Goal: Consume media (video, audio): Consume media (video, audio)

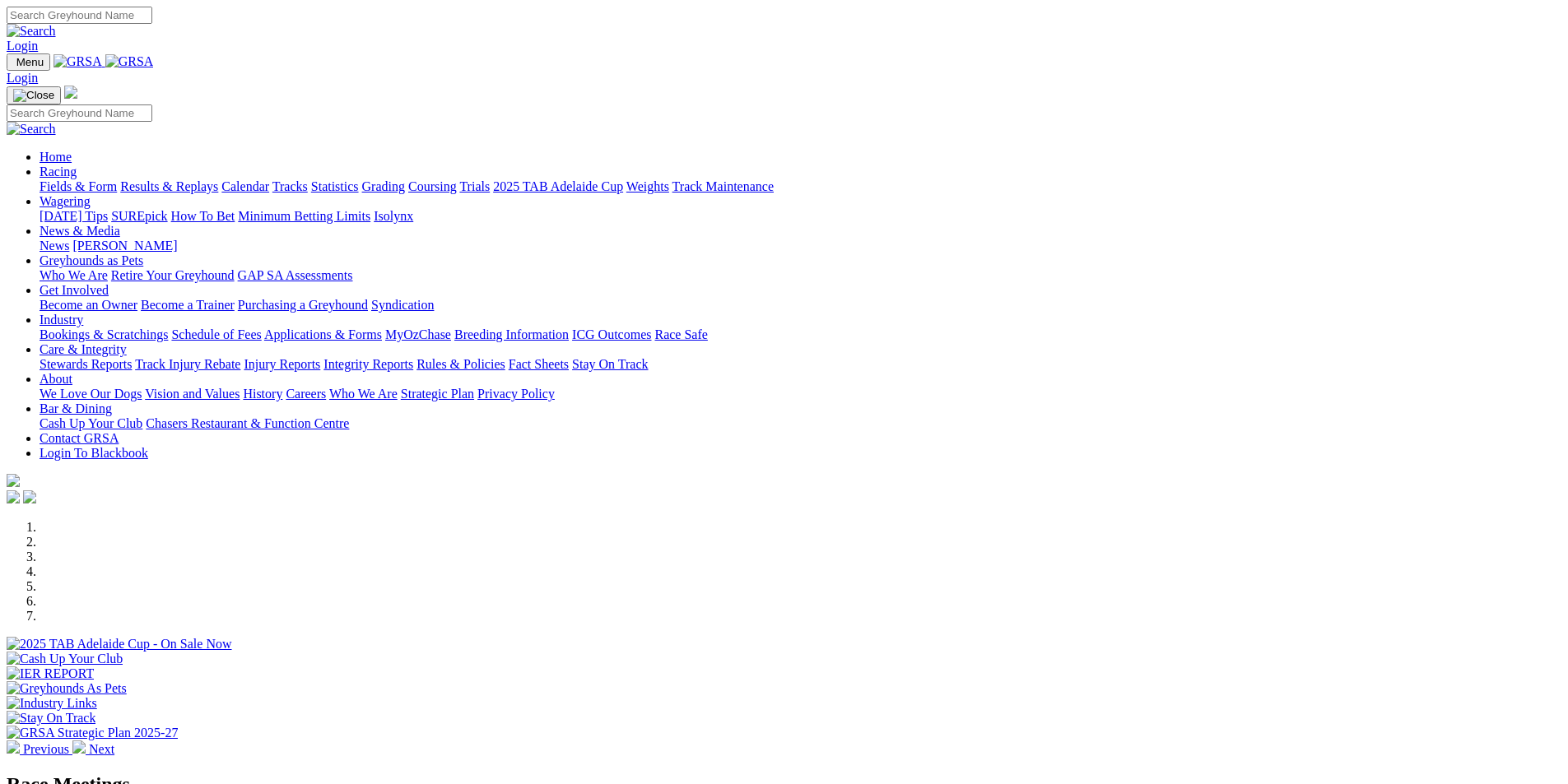
scroll to position [411, 0]
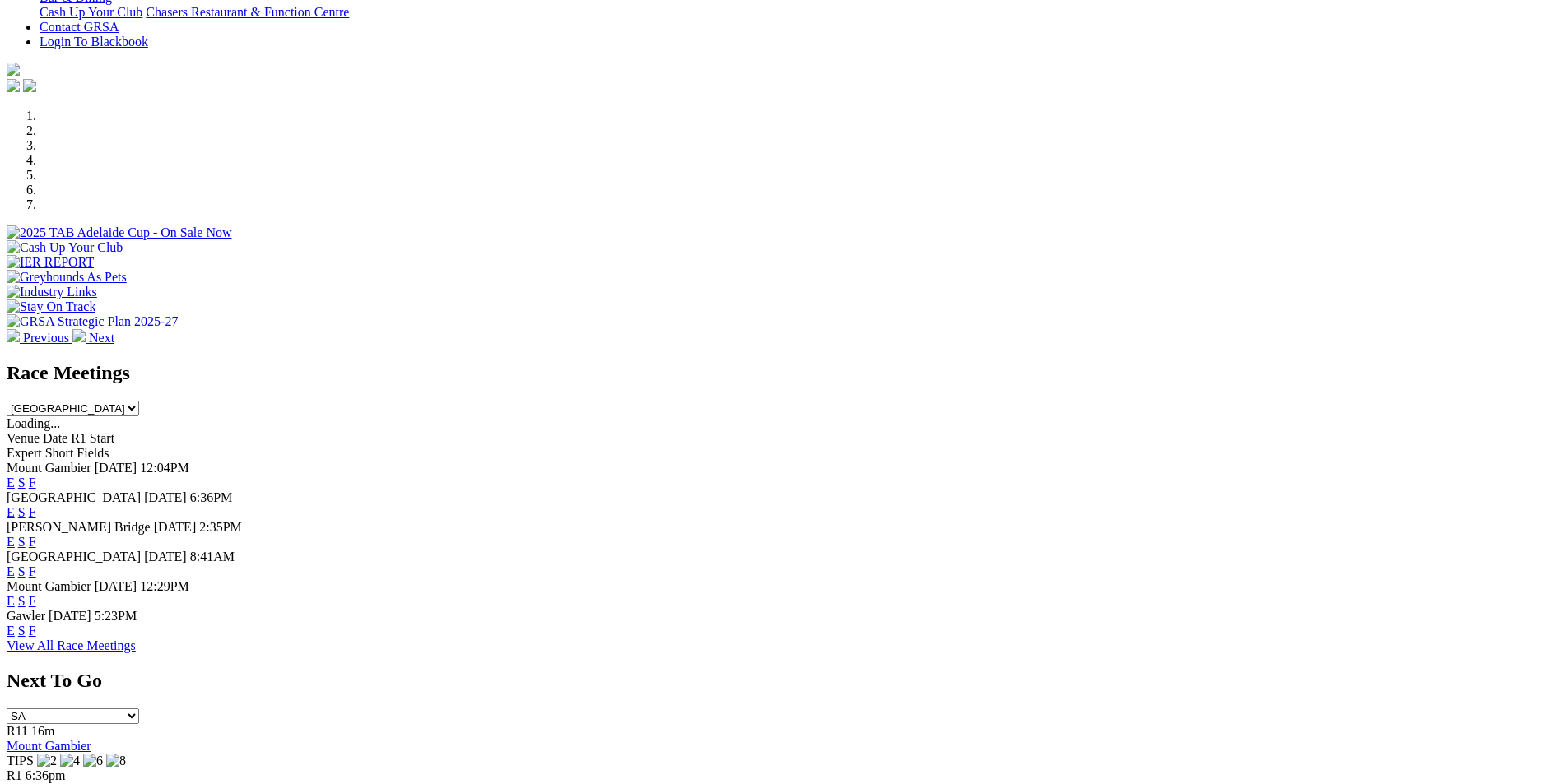
click at [140, 400] on select "South Australia New South Wales Northern Territory Queensland Tasmania Victoria…" at bounding box center [73, 408] width 133 height 16
select select "QLD"
click at [140, 400] on select "South Australia New South Wales Northern Territory Queensland Tasmania Victoria…" at bounding box center [73, 408] width 133 height 16
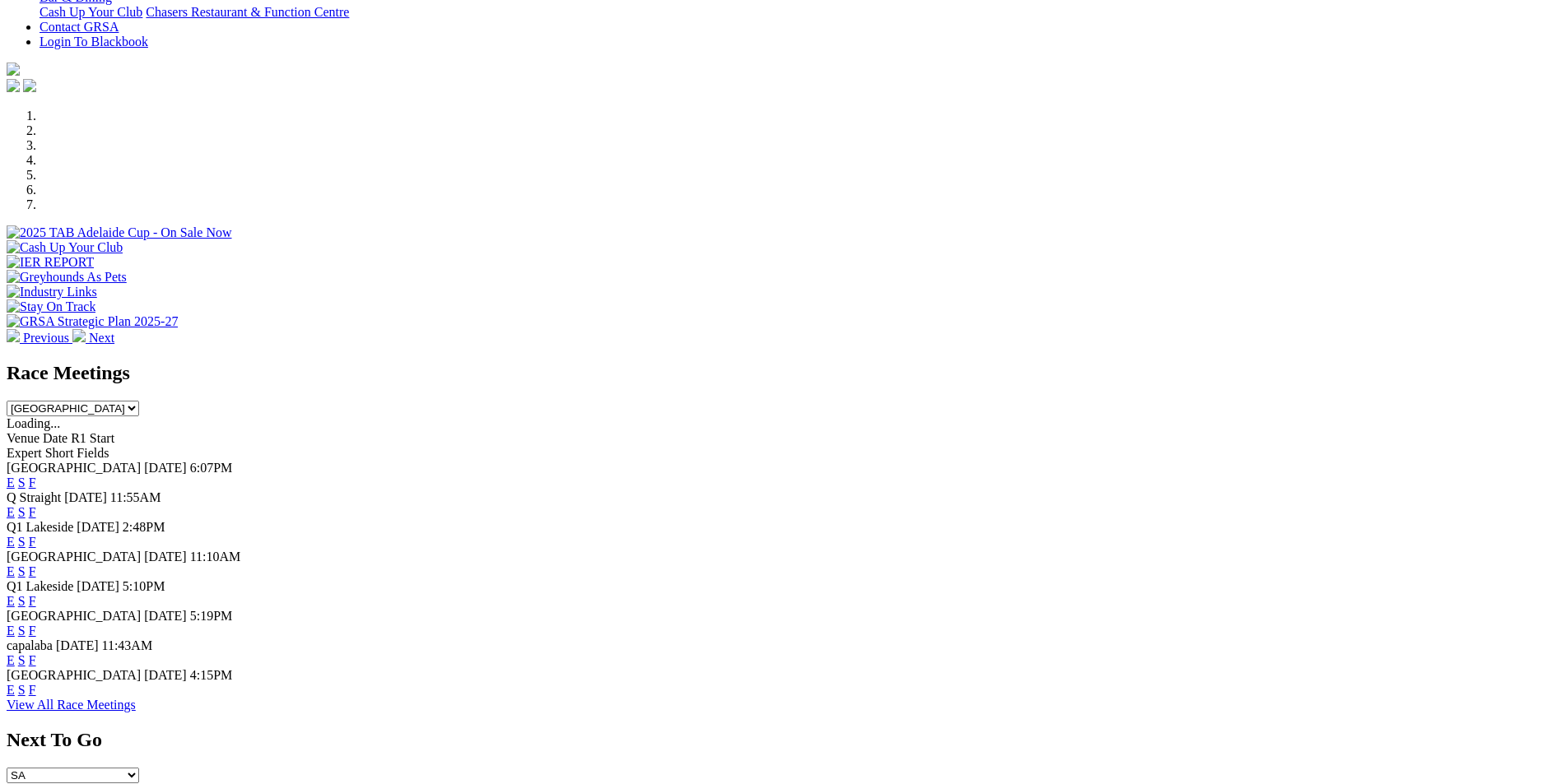
click at [36, 475] on link "F" at bounding box center [32, 482] width 7 height 14
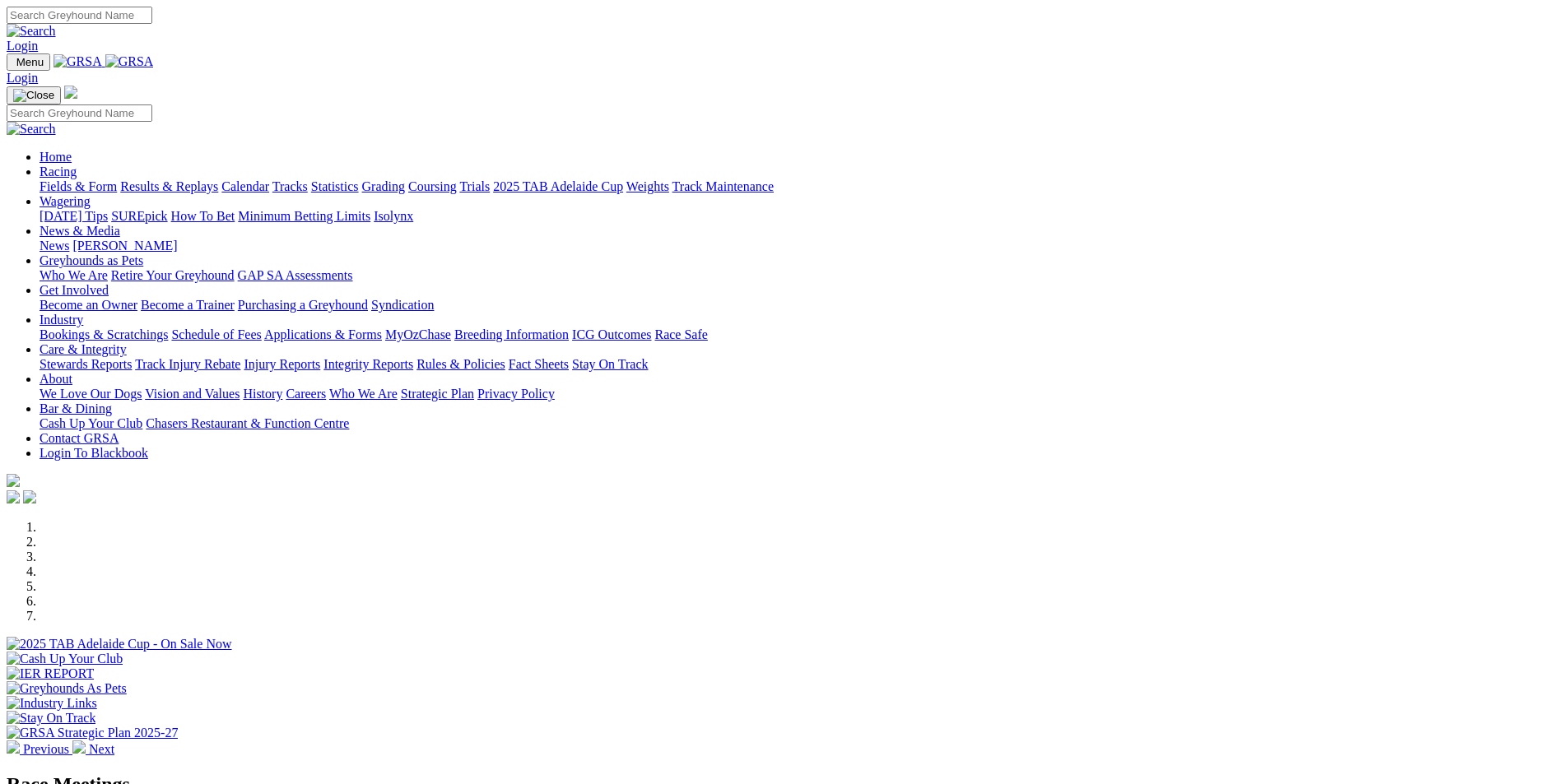
select select "QLD"
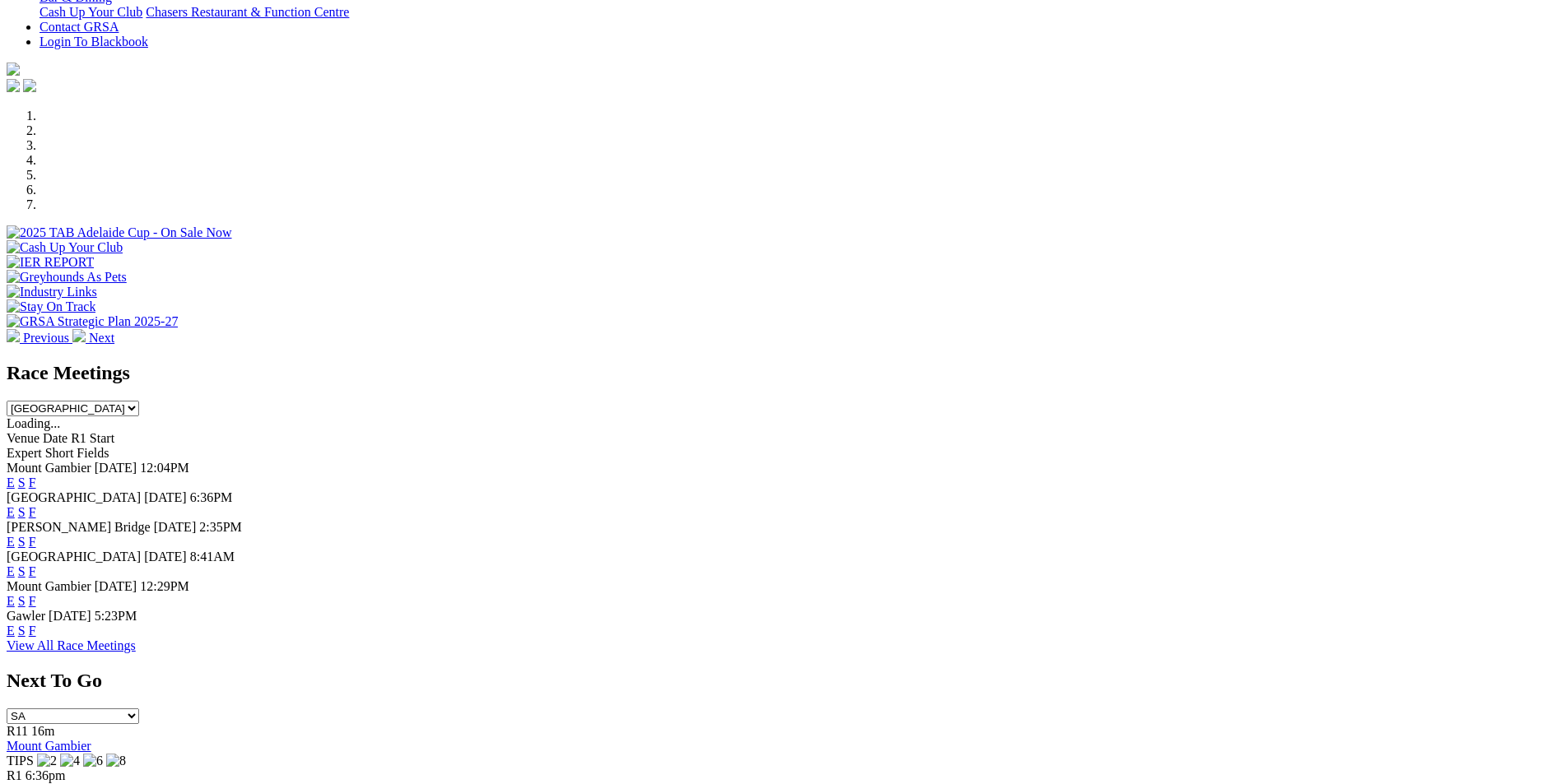
click at [136, 653] on link "View All Race Meetings" at bounding box center [72, 646] width 130 height 14
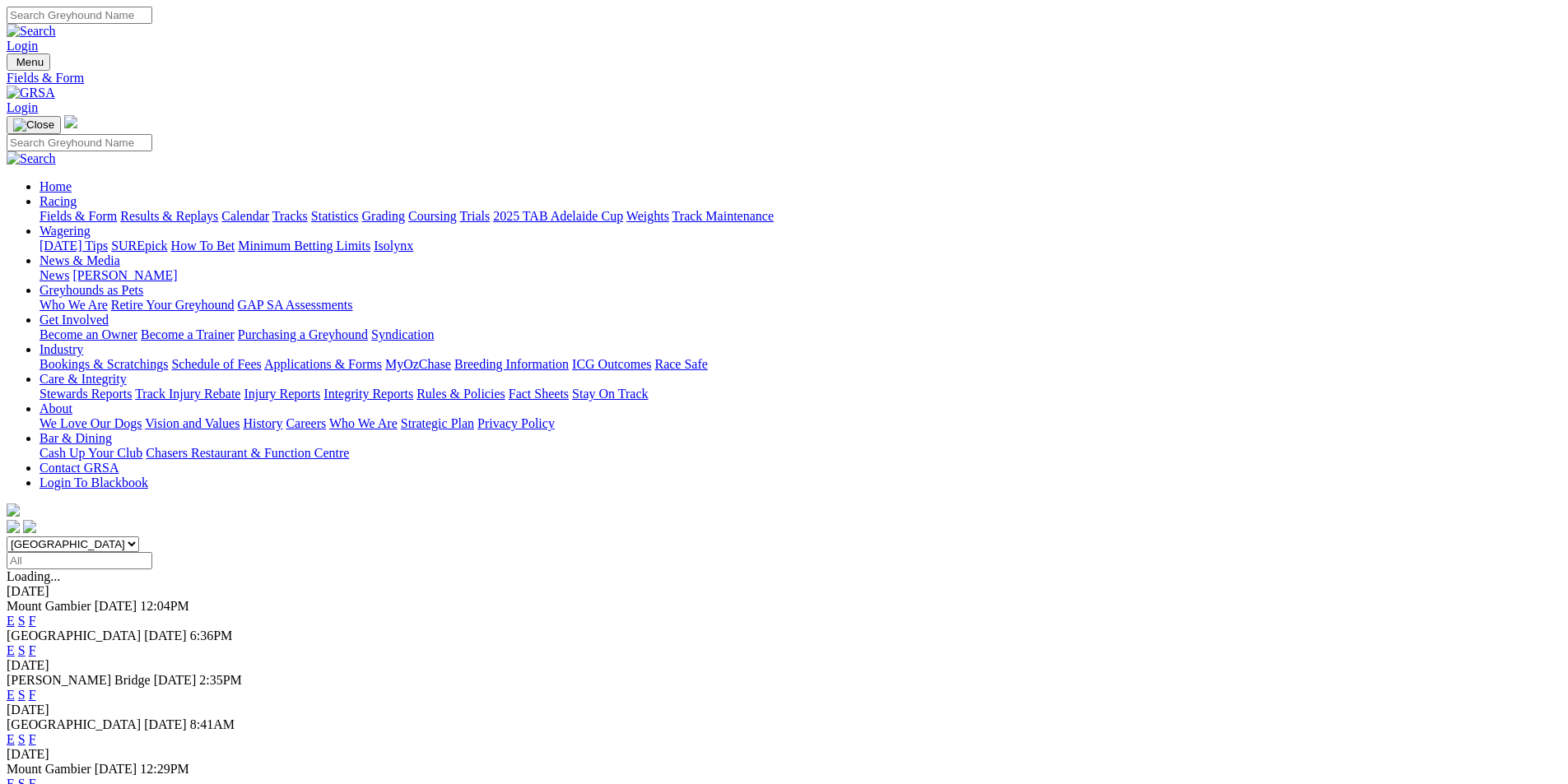
click at [140, 536] on select "[GEOGRAPHIC_DATA] [GEOGRAPHIC_DATA] [GEOGRAPHIC_DATA] [GEOGRAPHIC_DATA] [GEOGRA…" at bounding box center [73, 544] width 133 height 16
select select "QLD"
click at [140, 536] on select "[GEOGRAPHIC_DATA] [GEOGRAPHIC_DATA] [GEOGRAPHIC_DATA] [GEOGRAPHIC_DATA] [GEOGRA…" at bounding box center [73, 544] width 133 height 16
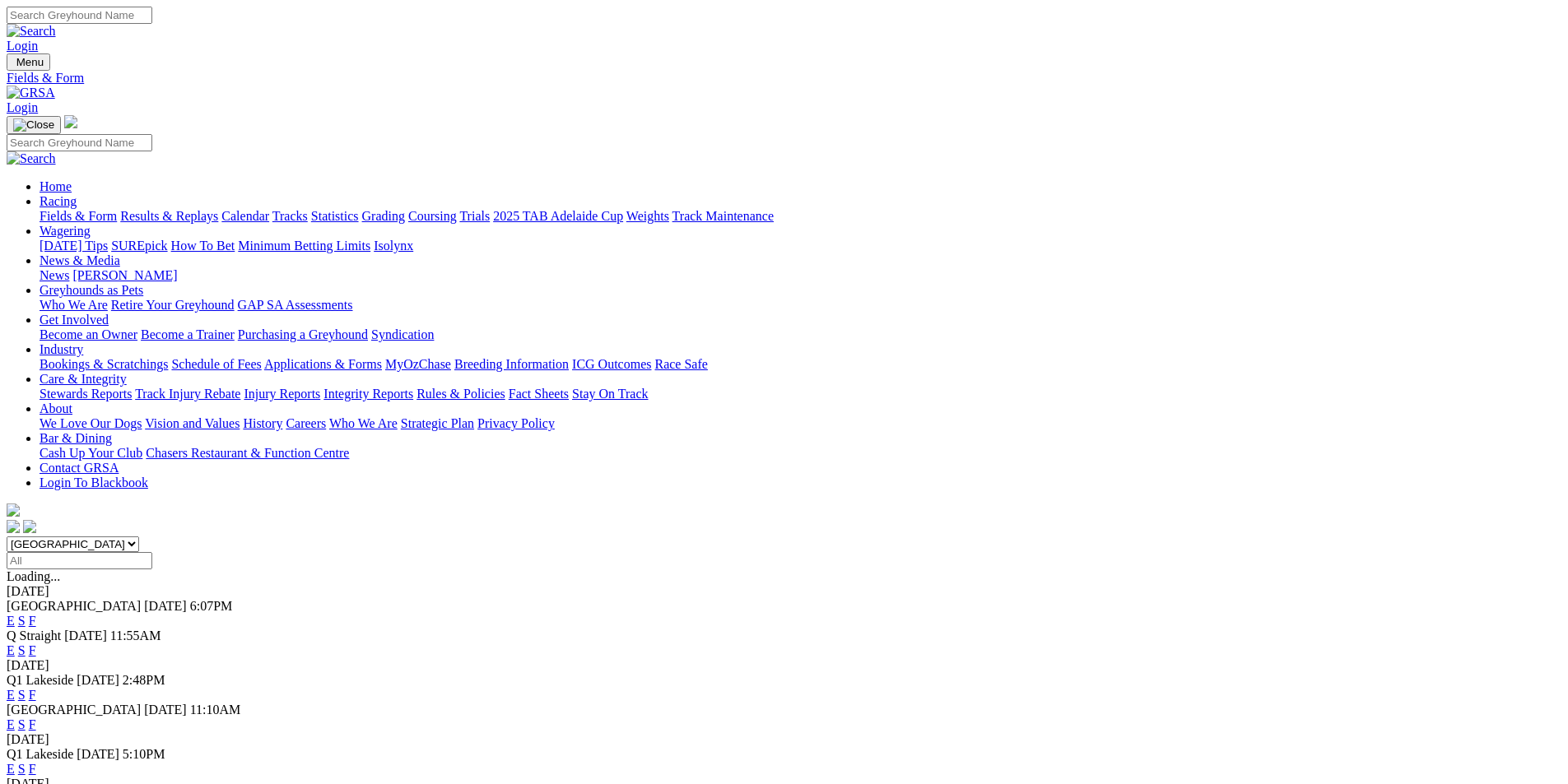
click at [15, 614] on link "E" at bounding box center [11, 621] width 8 height 14
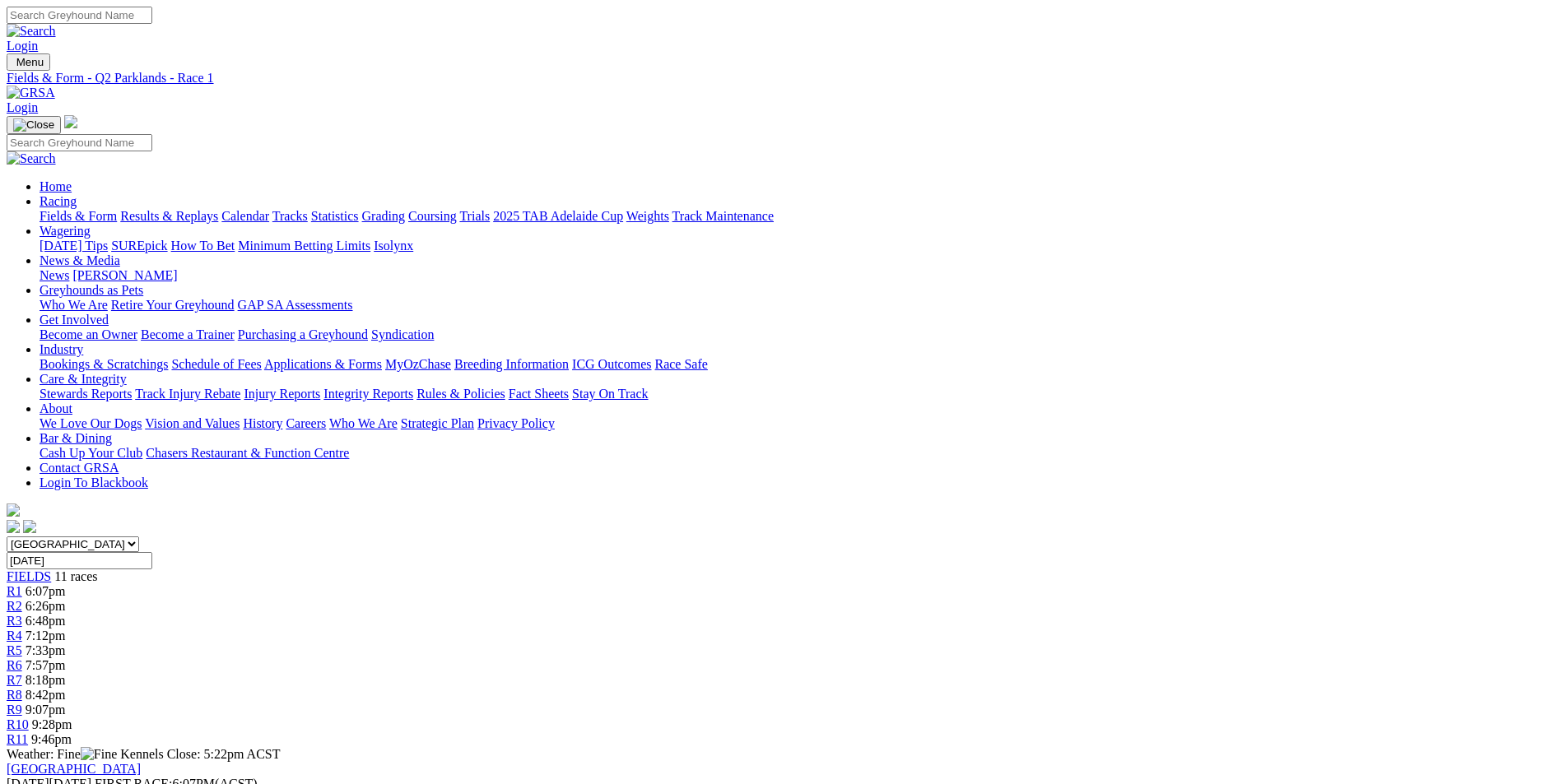
click at [1013, 687] on div "R8 8:42pm" at bounding box center [784, 694] width 1555 height 15
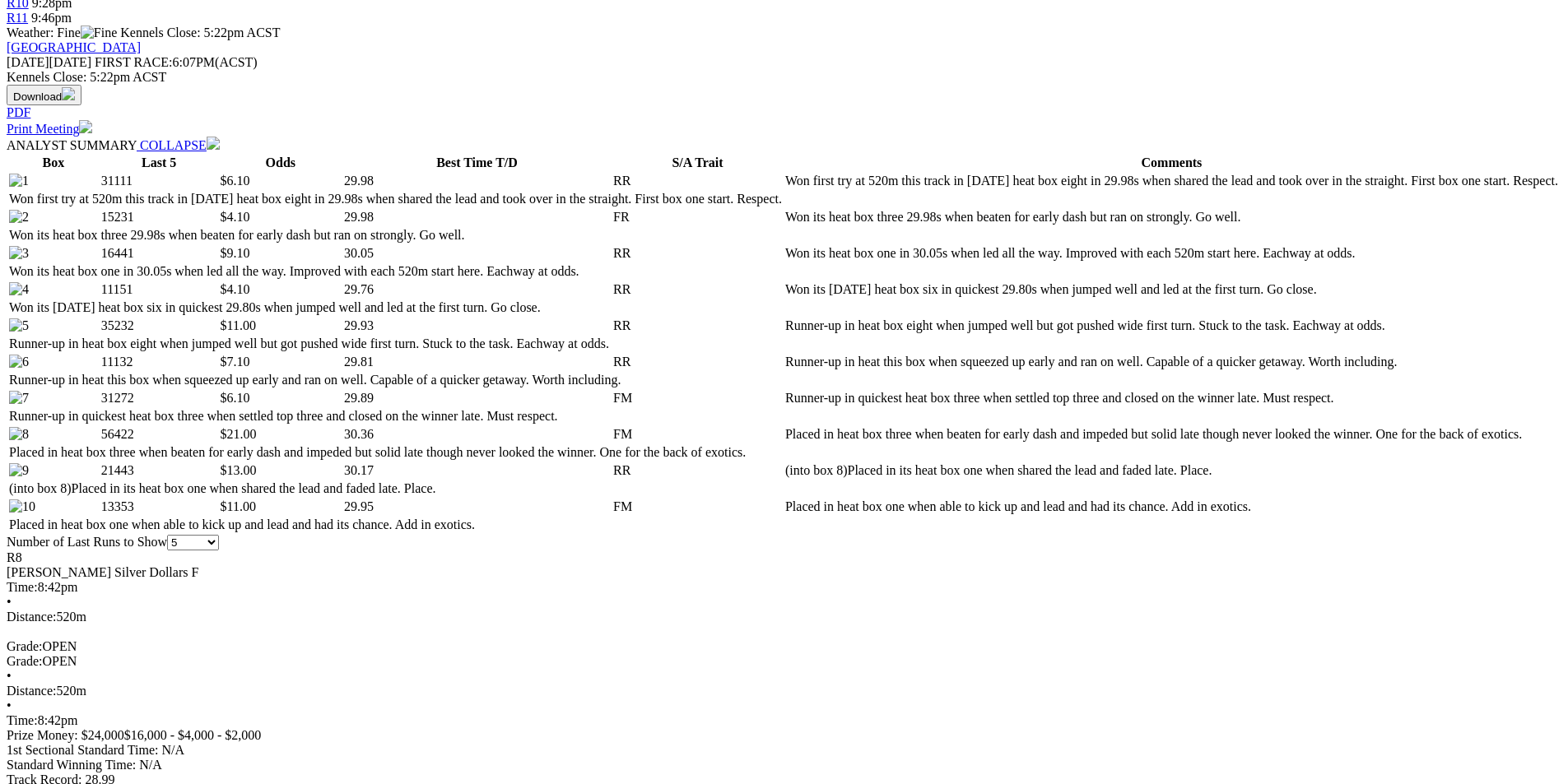
scroll to position [740, 0]
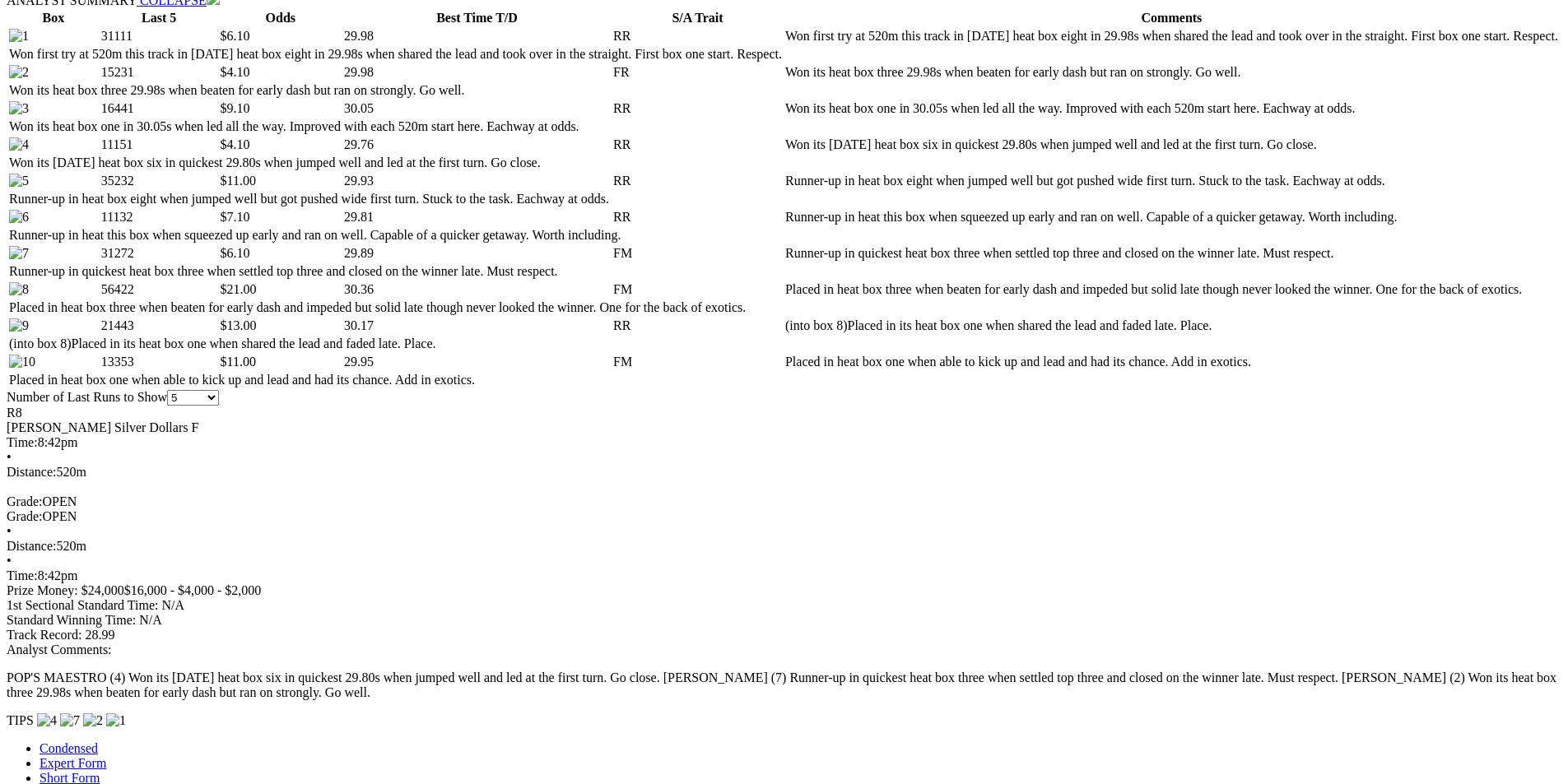
scroll to position [905, 0]
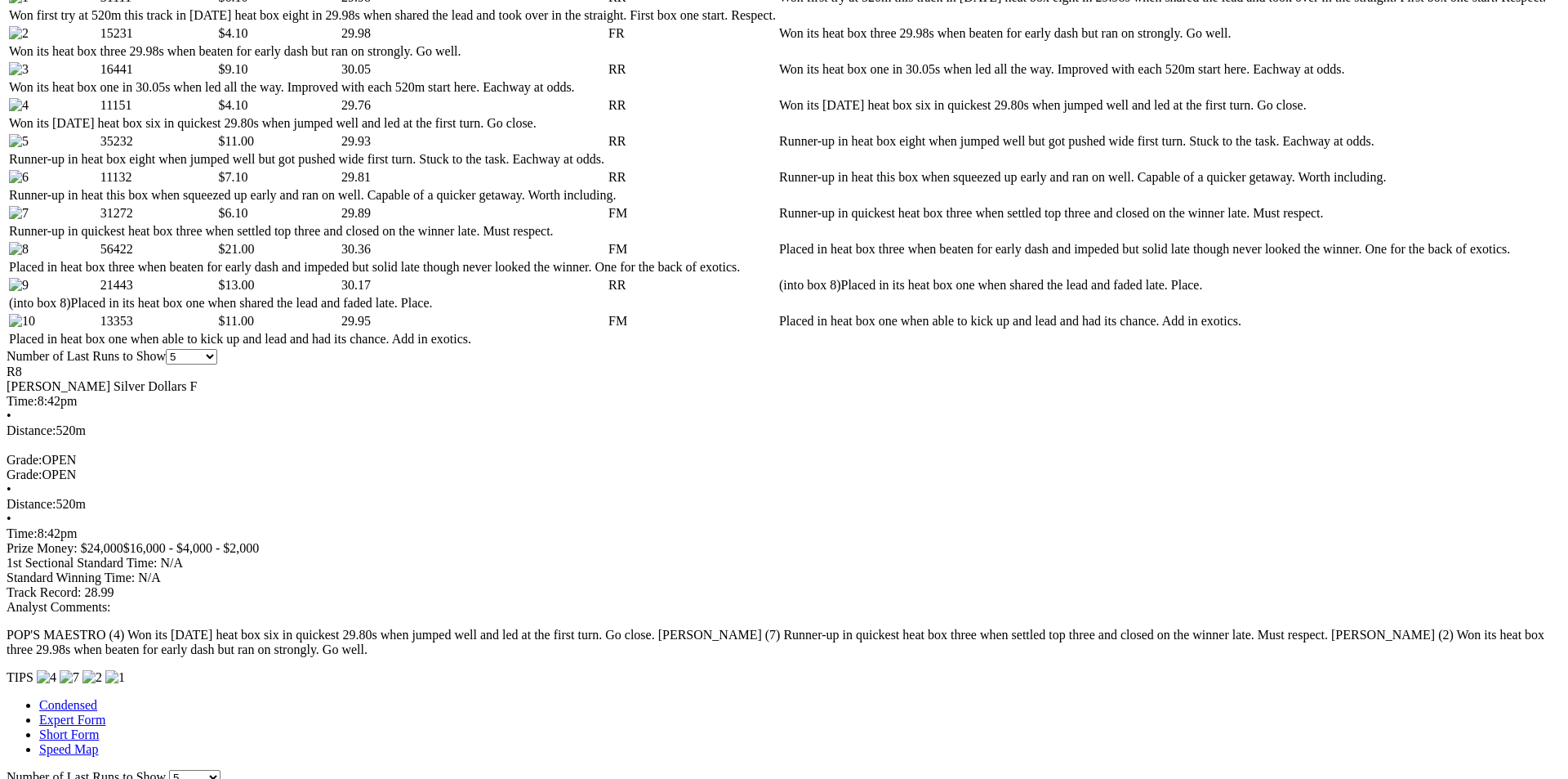
drag, startPoint x: 964, startPoint y: 47, endPoint x: 850, endPoint y: 47, distance: 114.0
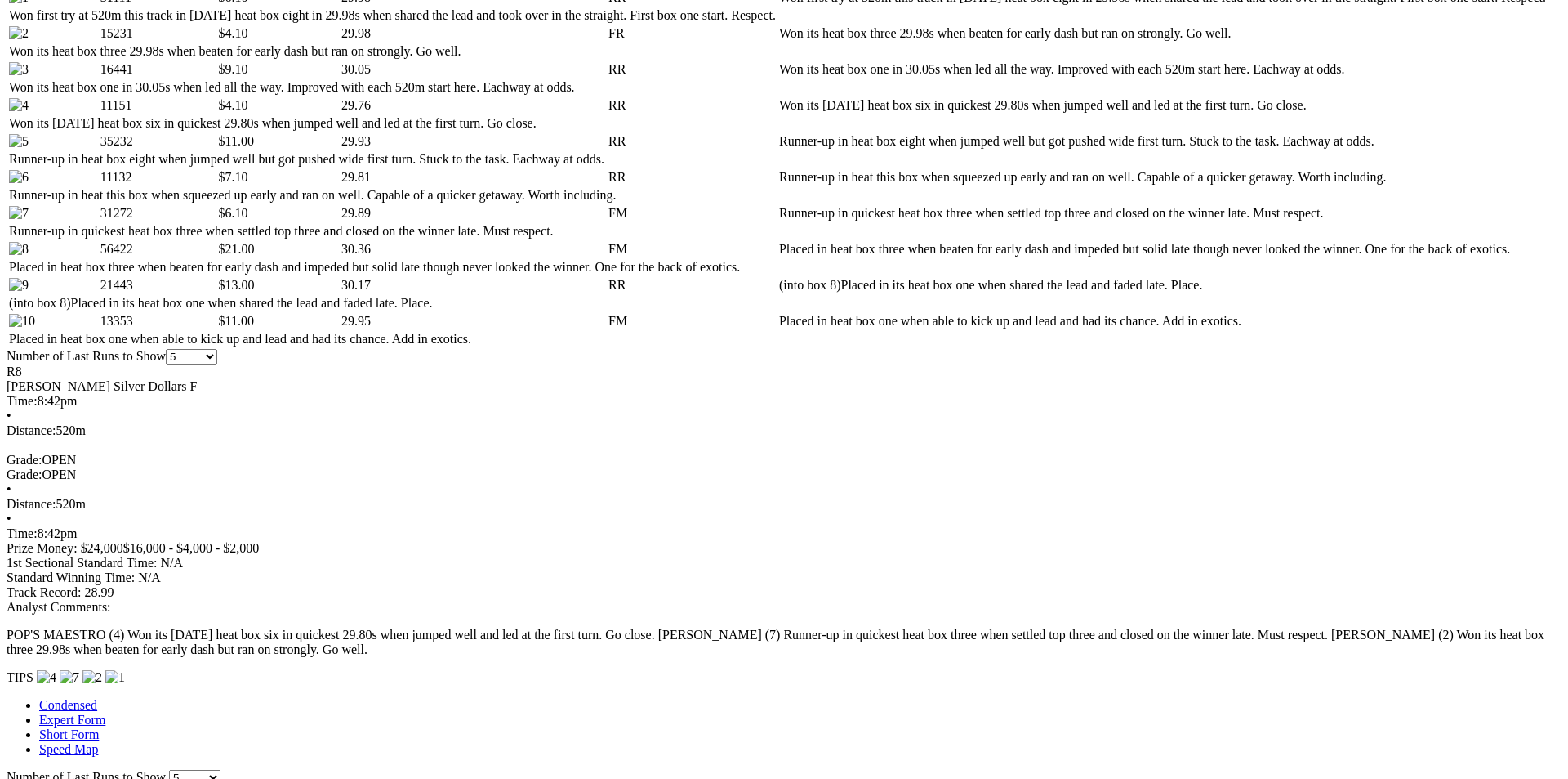
drag, startPoint x: 779, startPoint y: 226, endPoint x: 841, endPoint y: 229, distance: 62.1
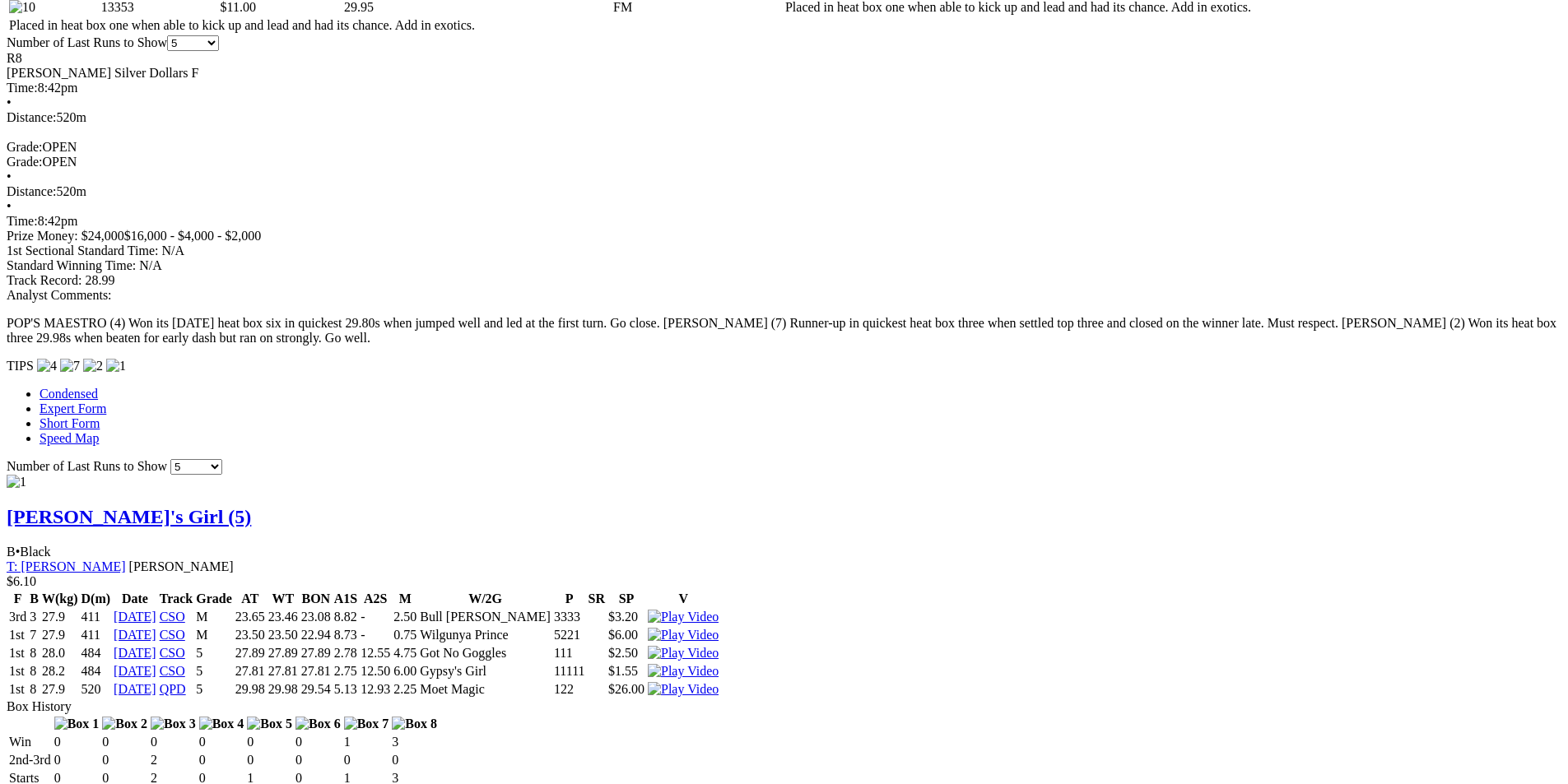
scroll to position [1233, 0]
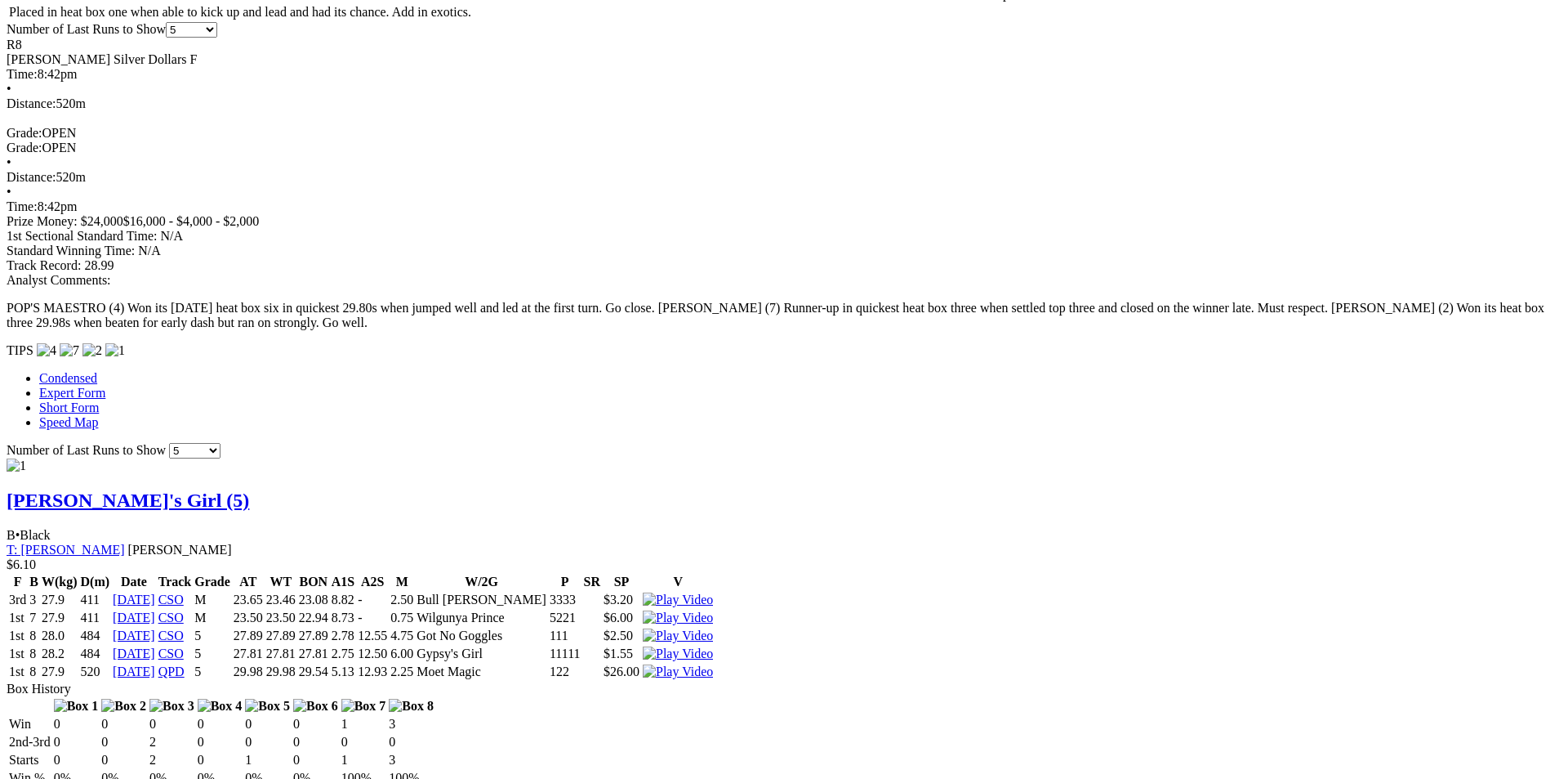
drag, startPoint x: 963, startPoint y: 49, endPoint x: 954, endPoint y: 51, distance: 9.2
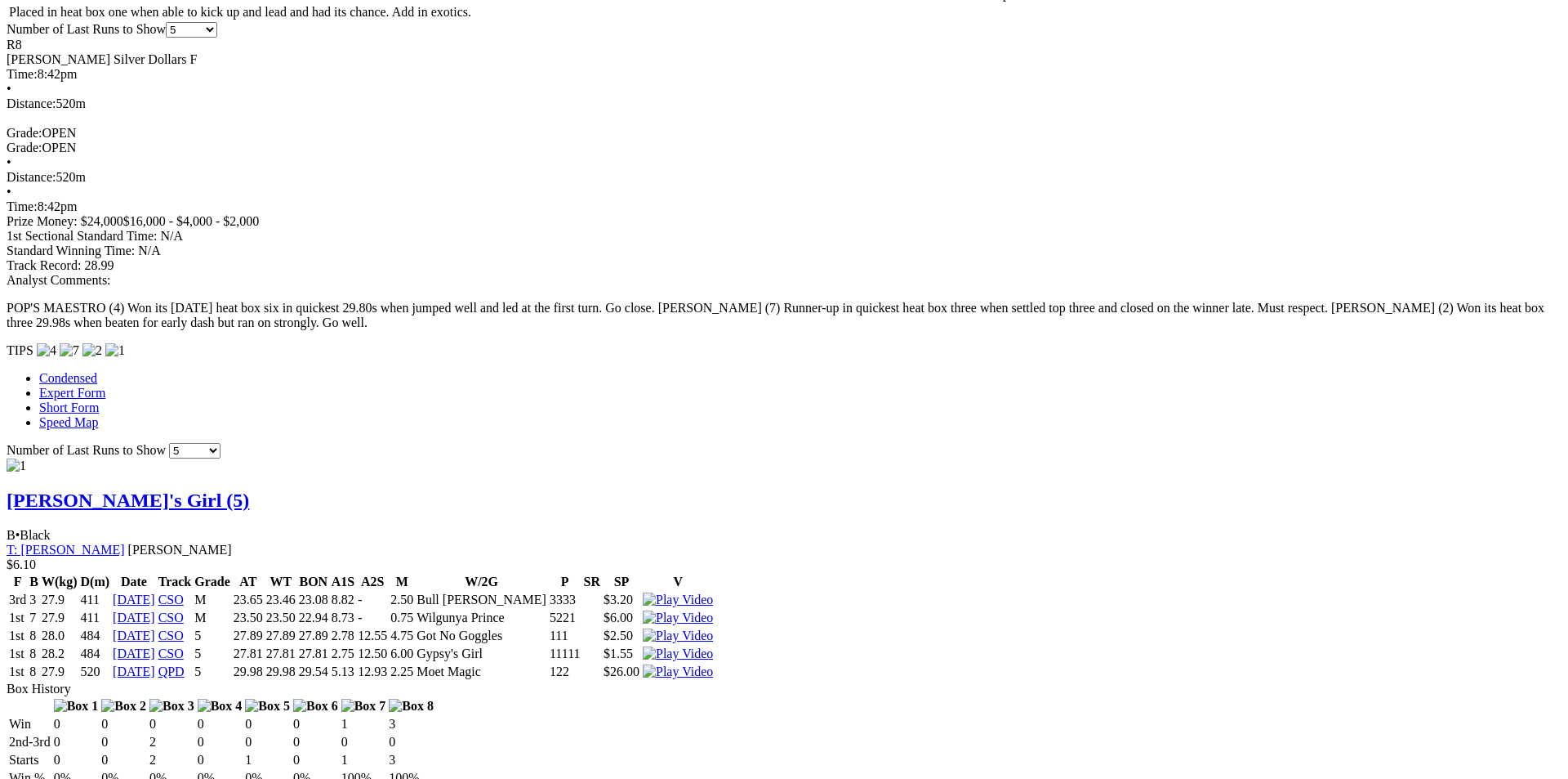
drag, startPoint x: 633, startPoint y: 323, endPoint x: 658, endPoint y: 331, distance: 26.2
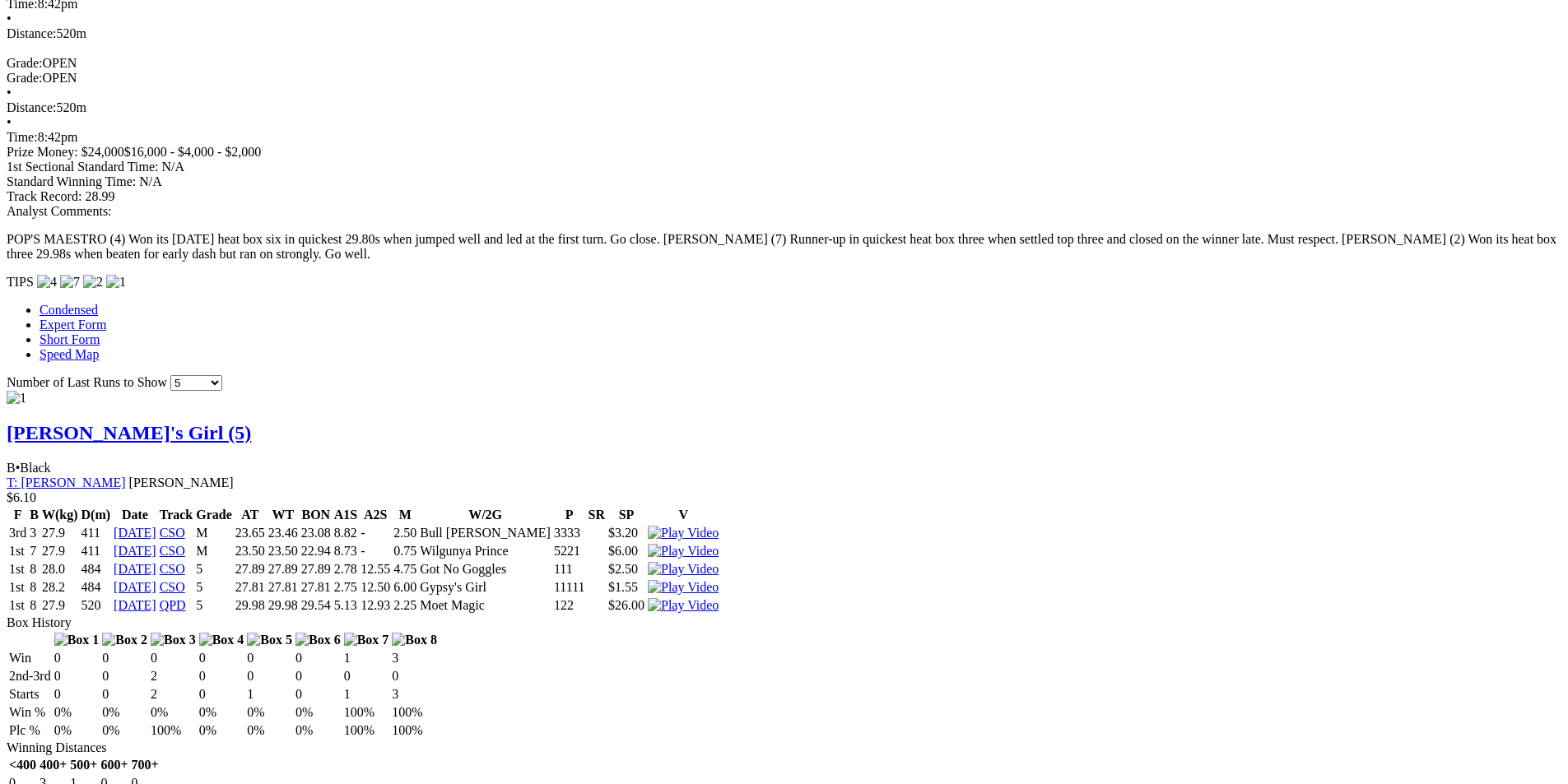
scroll to position [1399, 0]
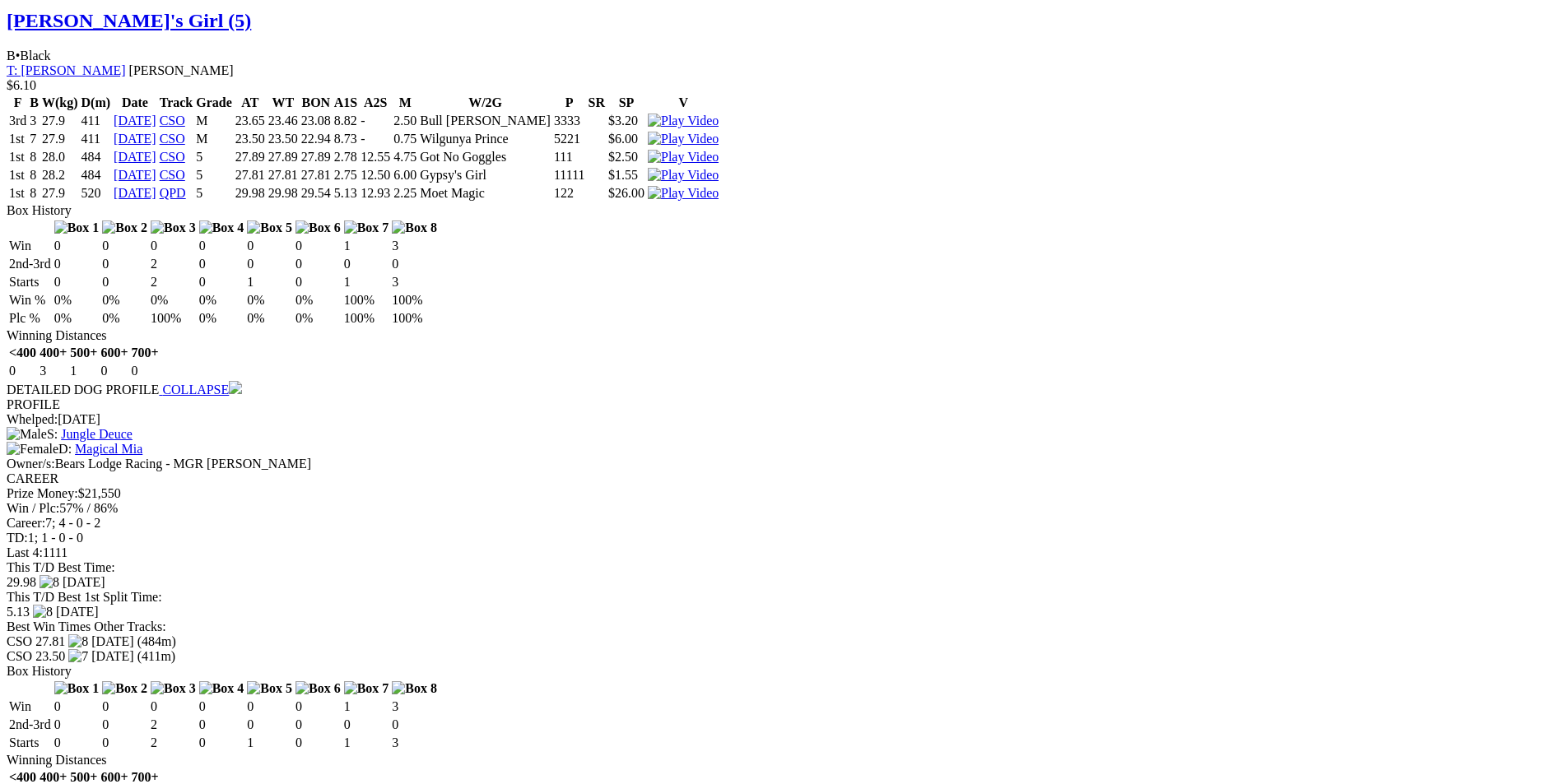
scroll to position [1727, 0]
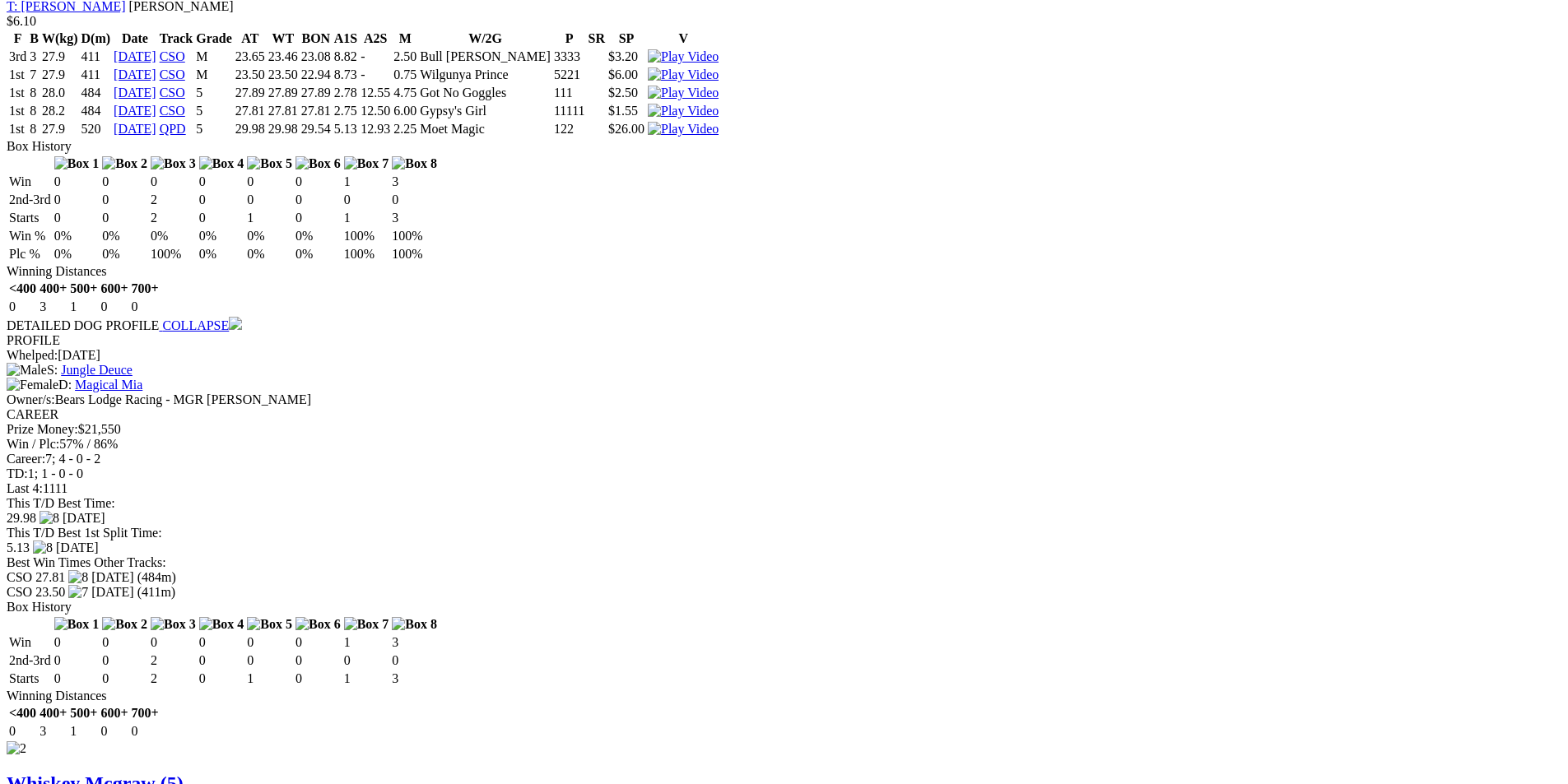
scroll to position [1809, 0]
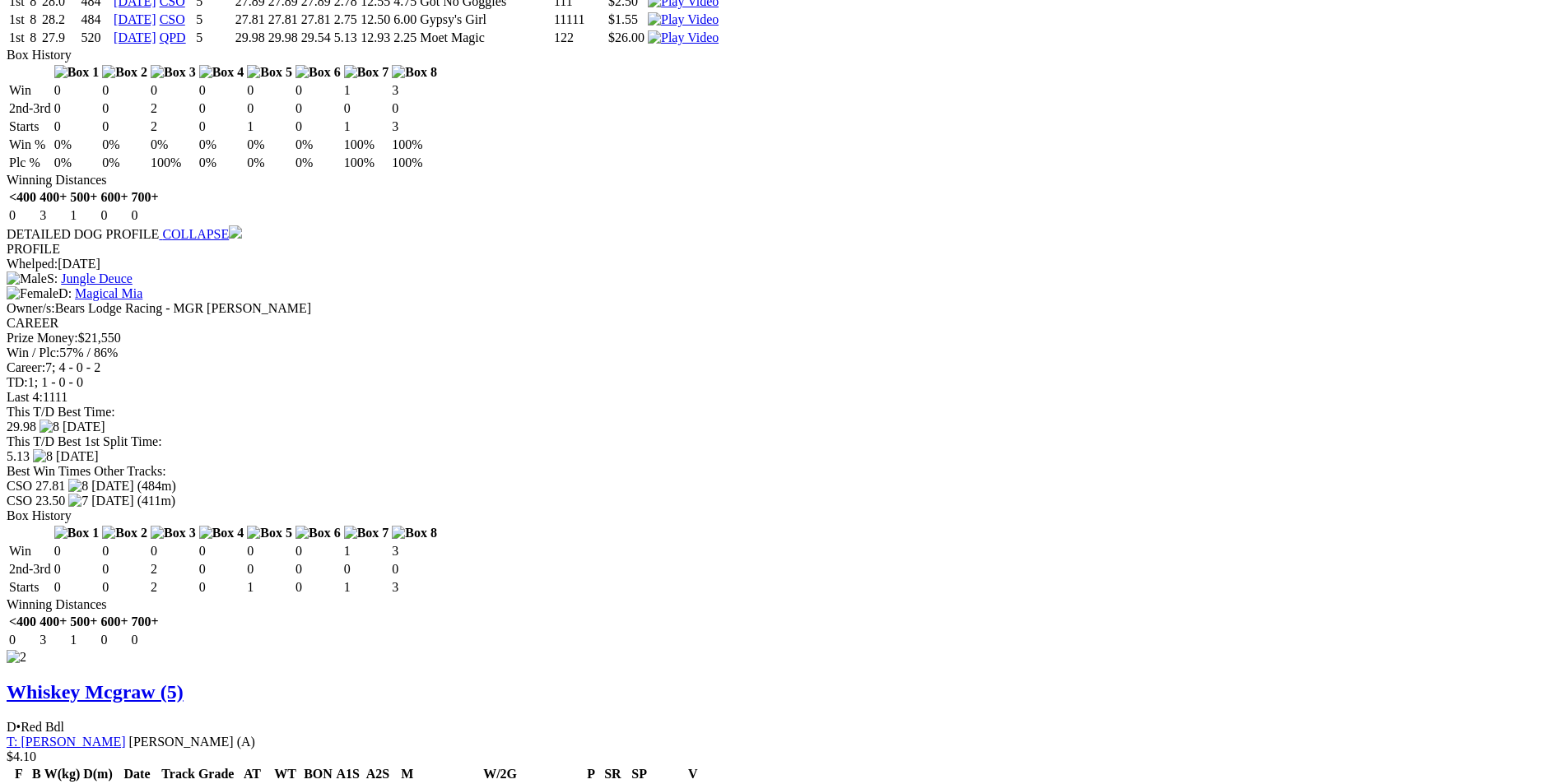
scroll to position [2056, 0]
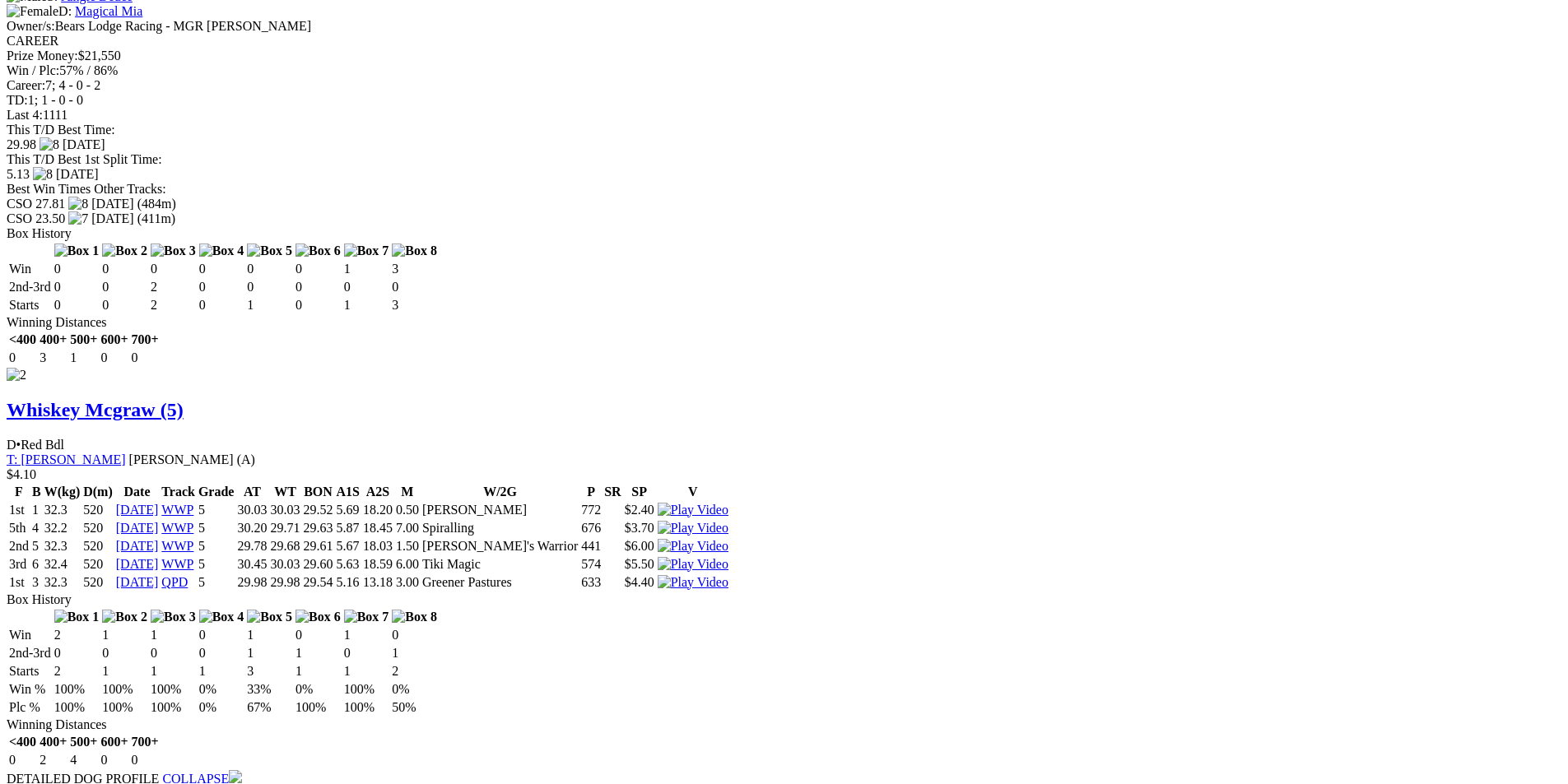
scroll to position [2221, 0]
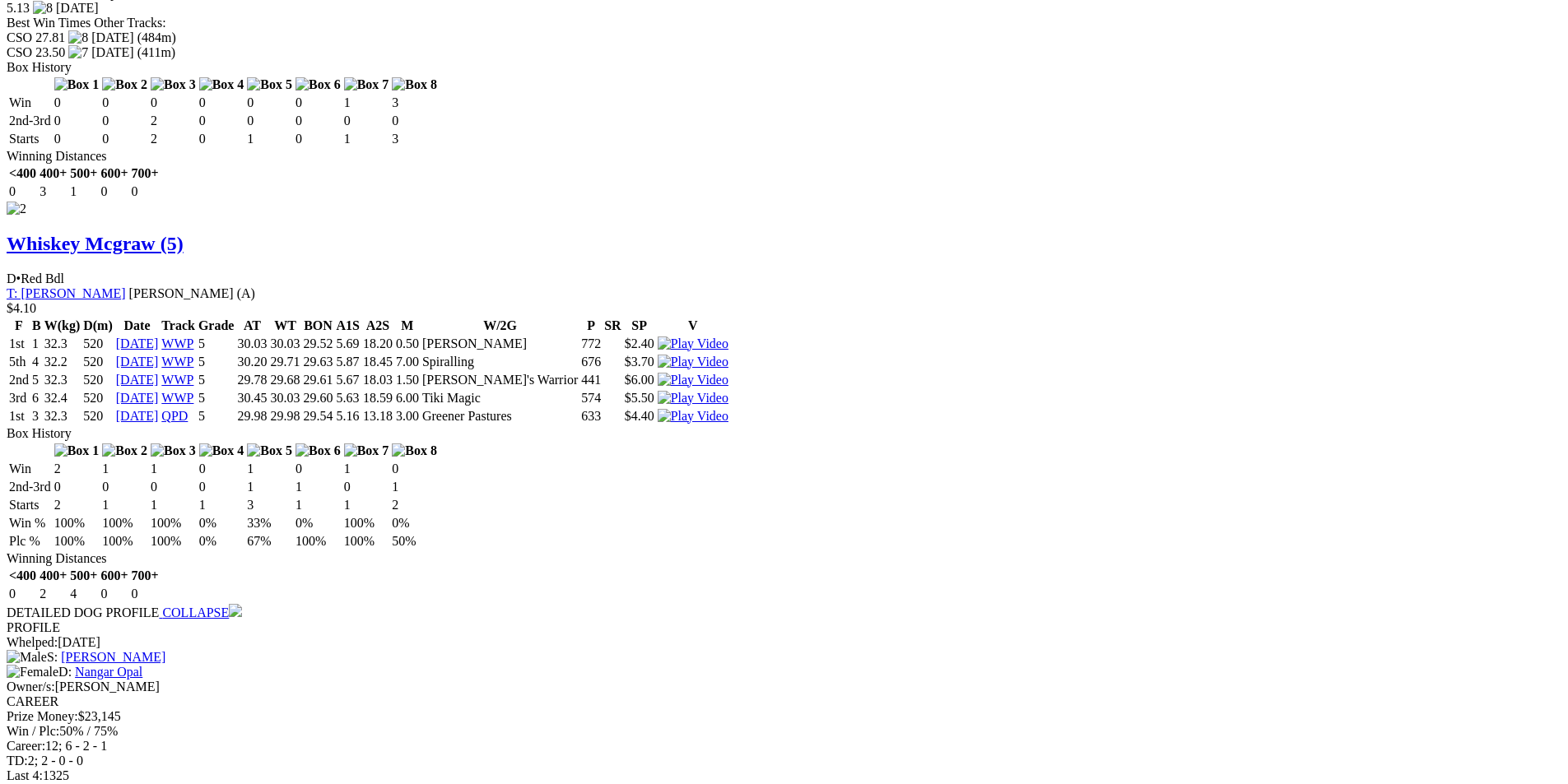
scroll to position [2550, 0]
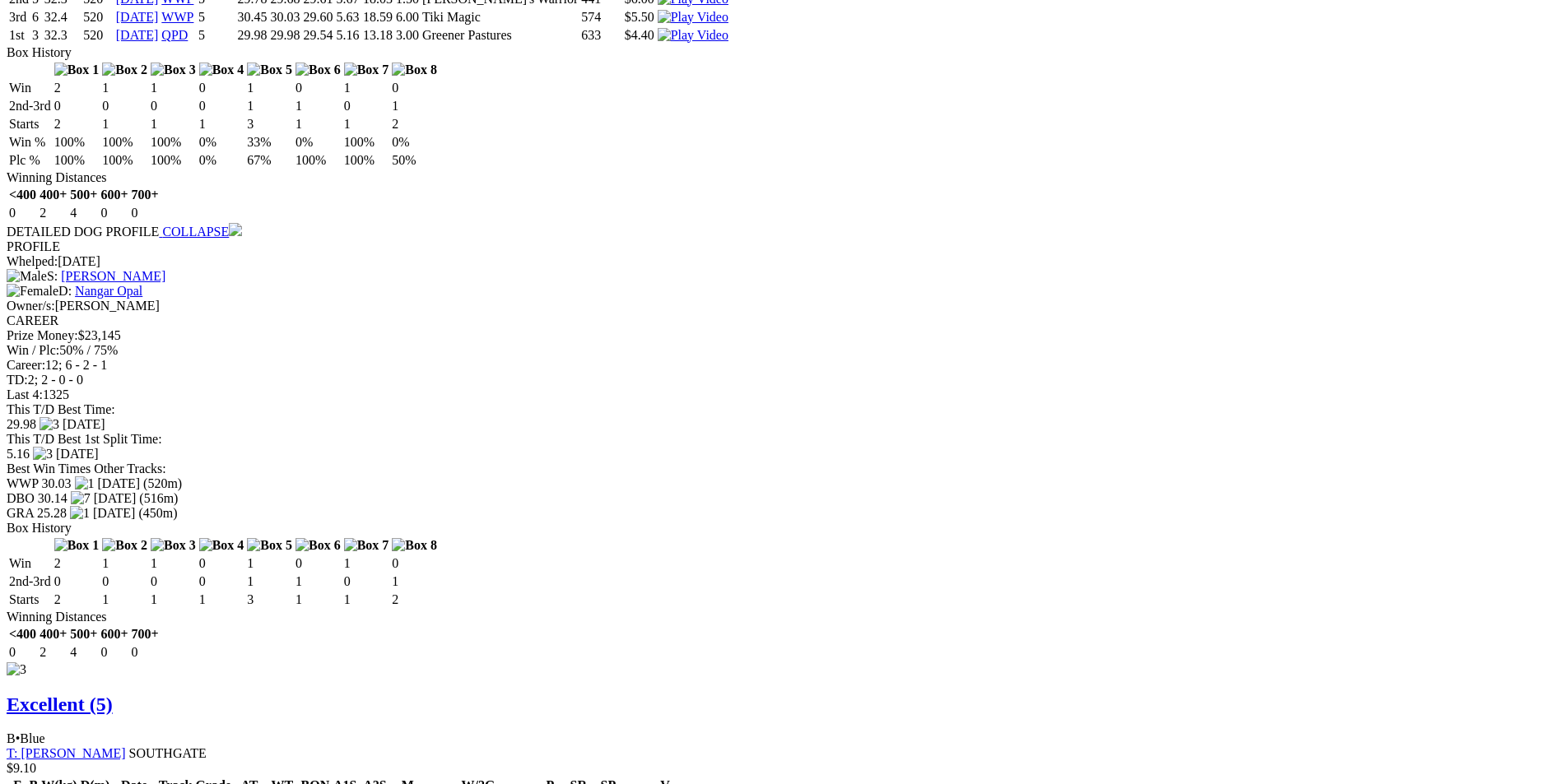
scroll to position [2715, 0]
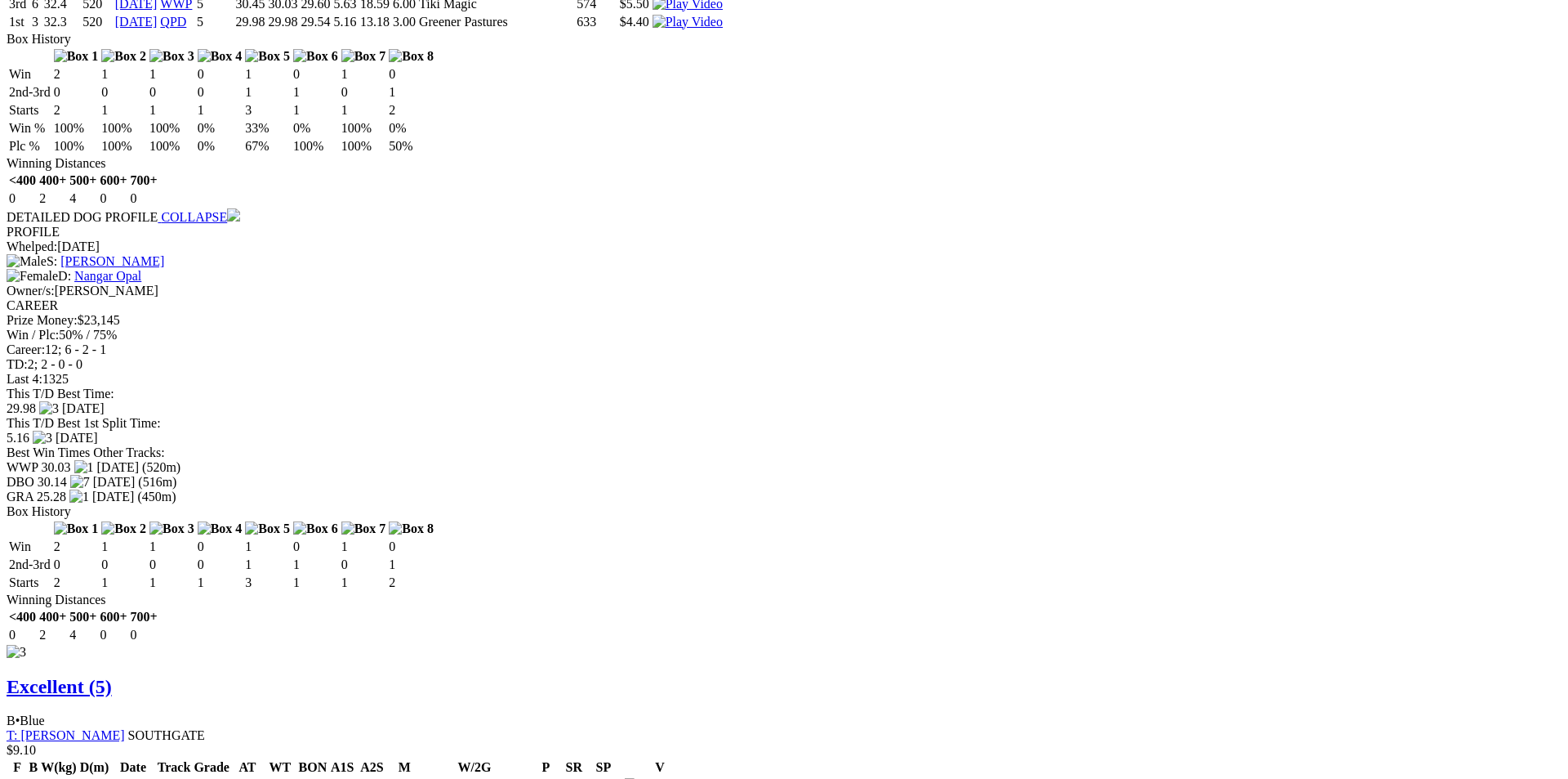
drag, startPoint x: 777, startPoint y: 229, endPoint x: 808, endPoint y: 230, distance: 31.0
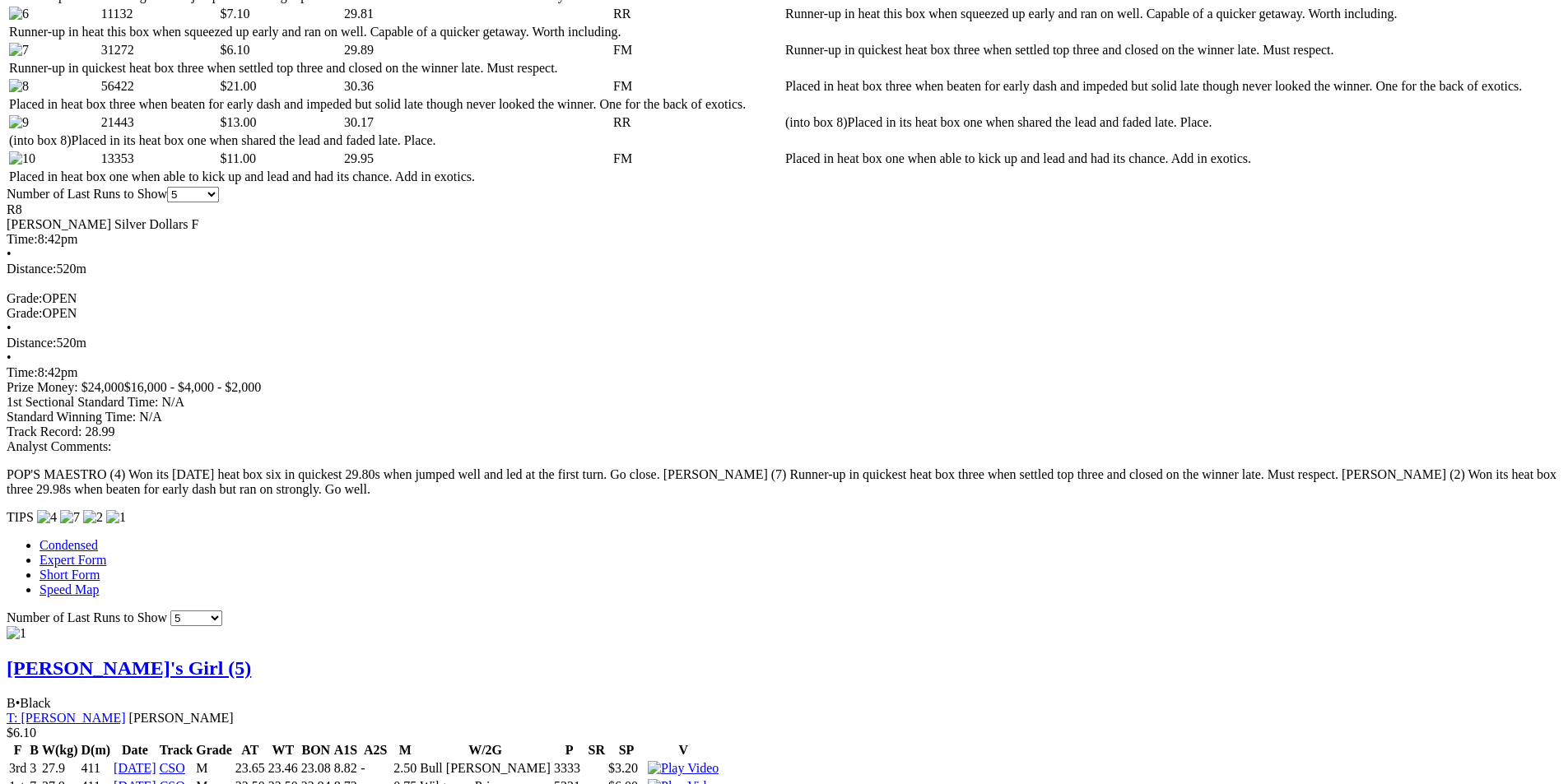
scroll to position [493, 0]
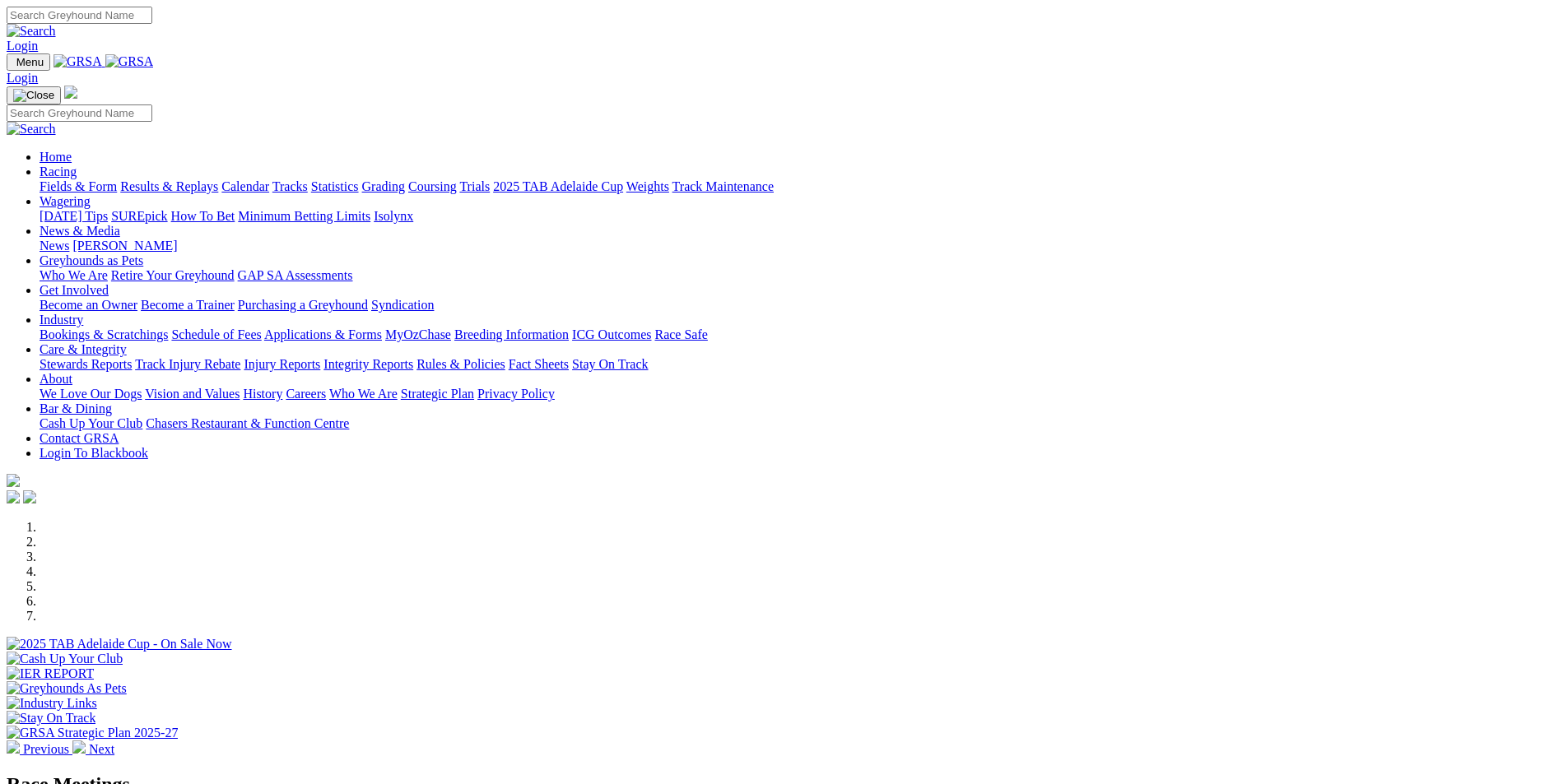
scroll to position [329, 0]
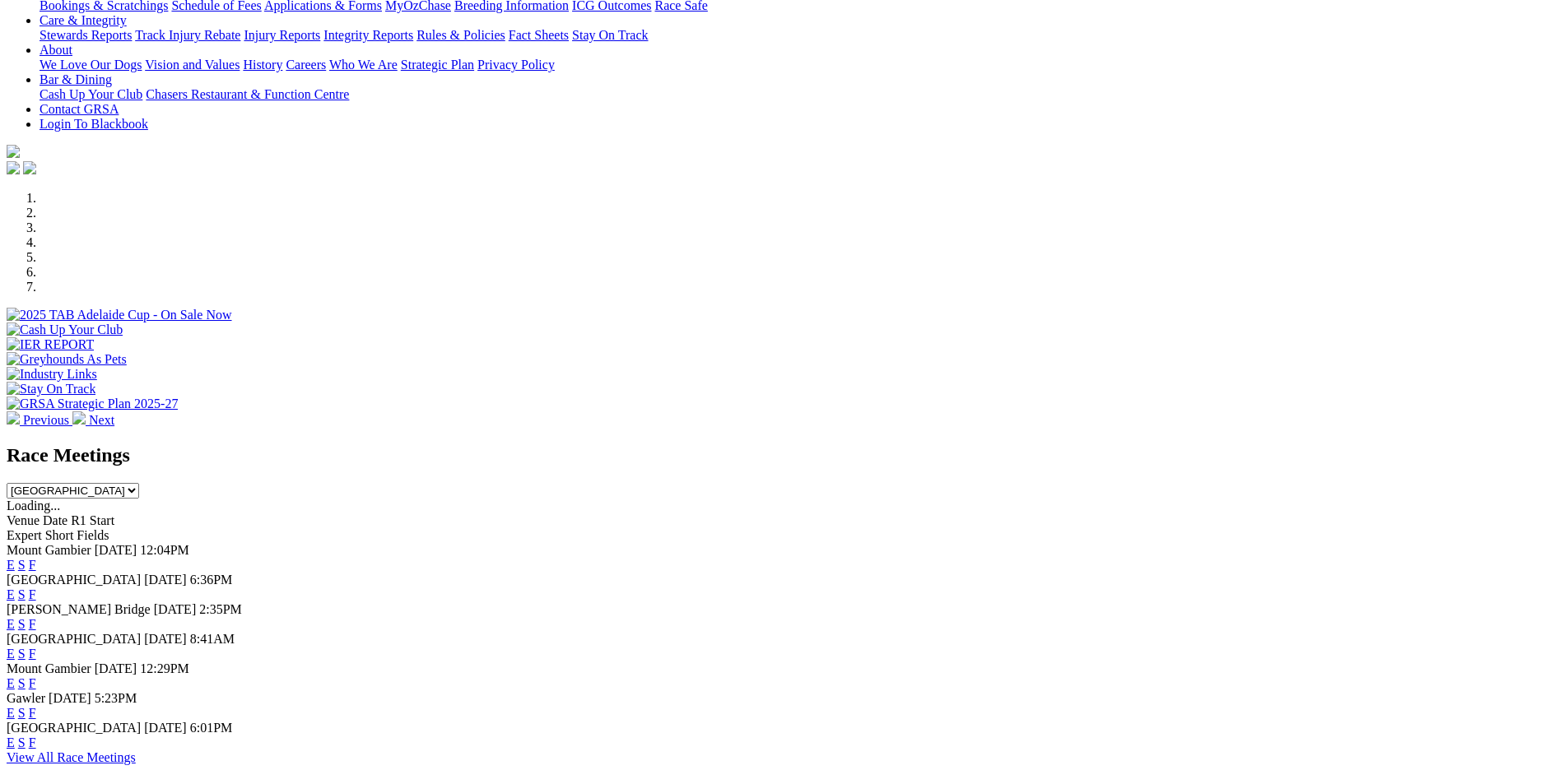
click at [140, 483] on select "[GEOGRAPHIC_DATA] [GEOGRAPHIC_DATA] [GEOGRAPHIC_DATA] [GEOGRAPHIC_DATA] [GEOGRA…" at bounding box center [73, 491] width 133 height 16
select select "QLD"
click at [140, 483] on select "[GEOGRAPHIC_DATA] [GEOGRAPHIC_DATA] [GEOGRAPHIC_DATA] [GEOGRAPHIC_DATA] [GEOGRA…" at bounding box center [73, 491] width 133 height 16
click at [15, 558] on link "E" at bounding box center [11, 565] width 8 height 14
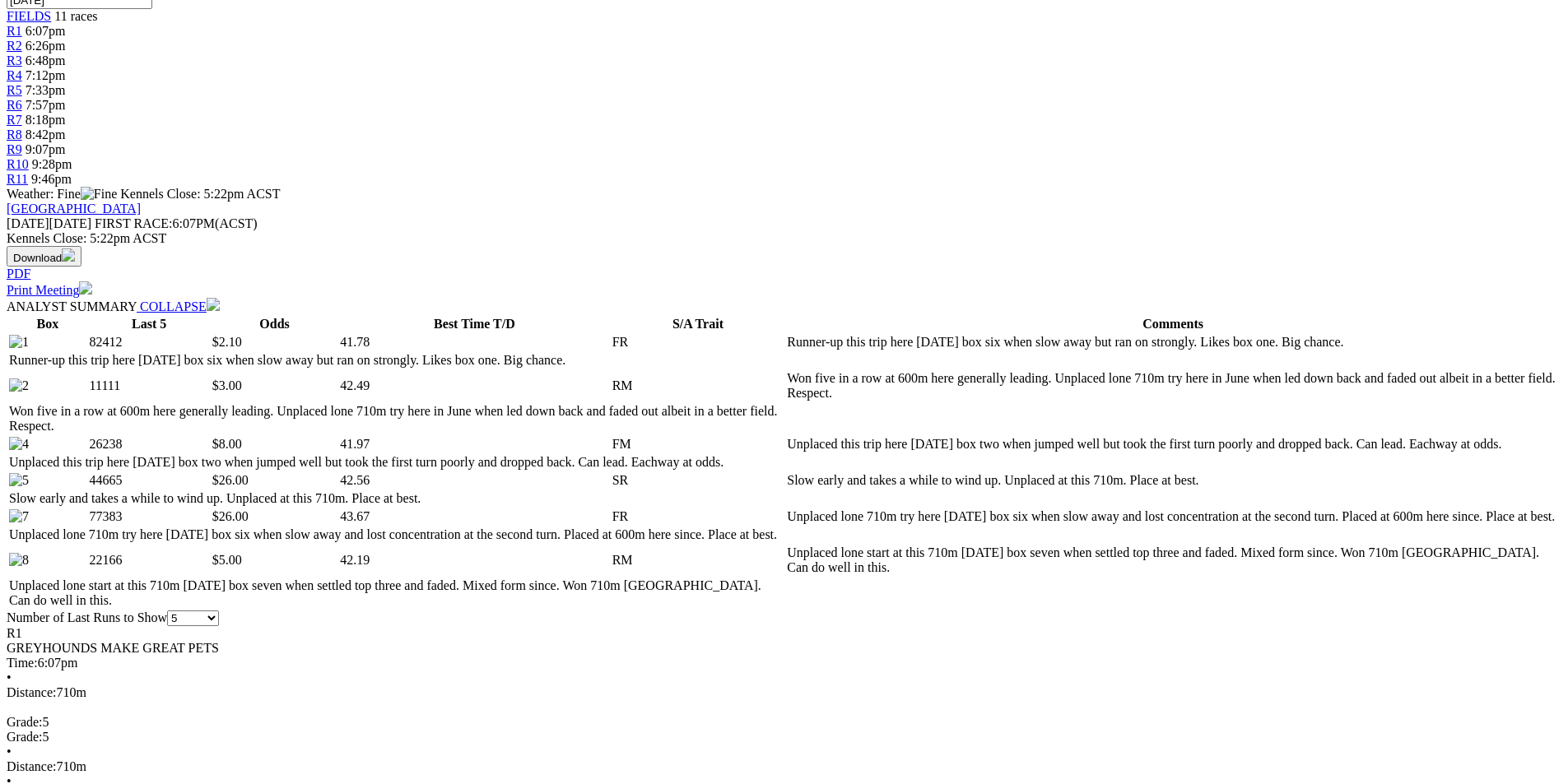
scroll to position [658, 0]
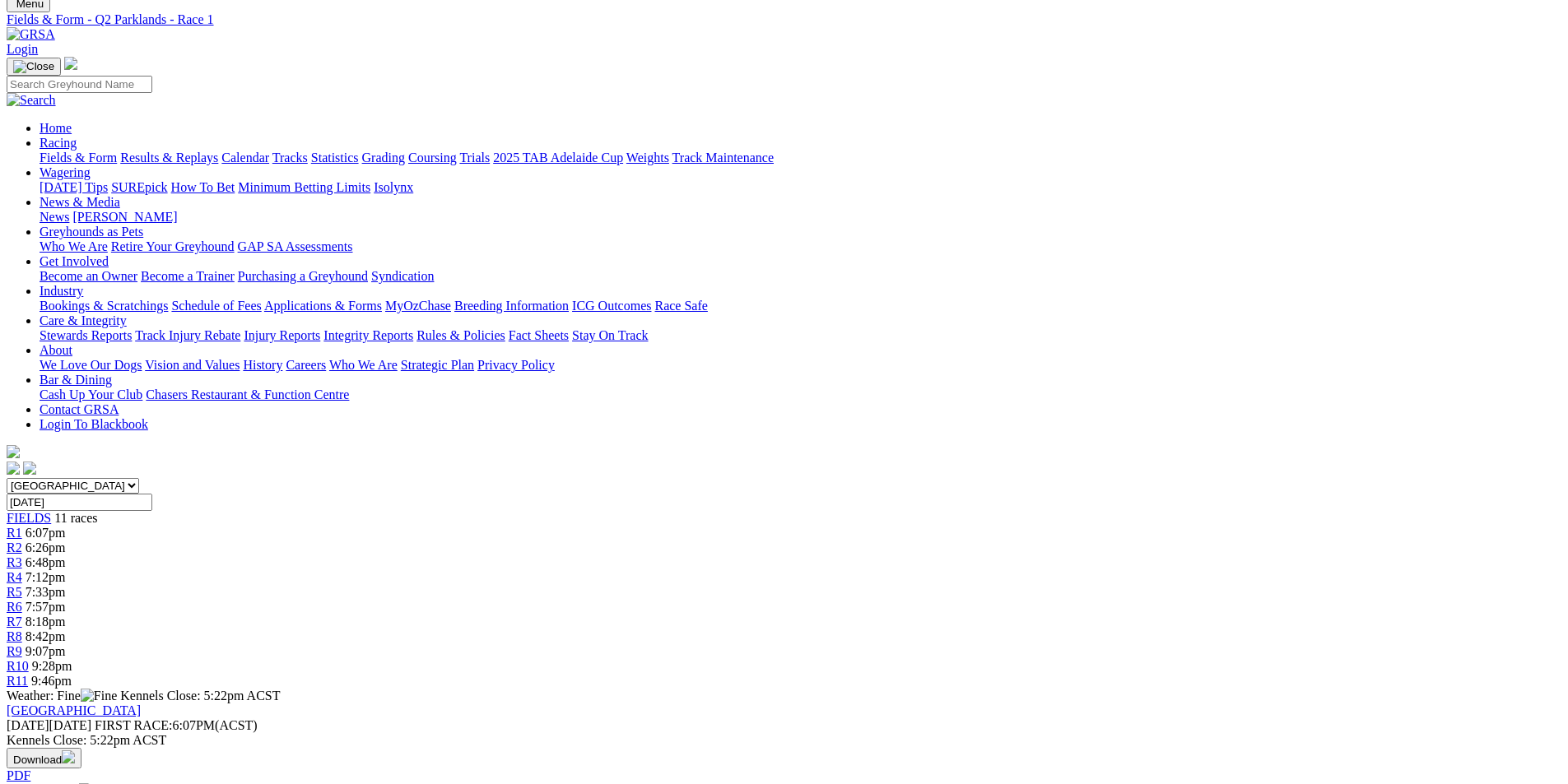
scroll to position [0, 0]
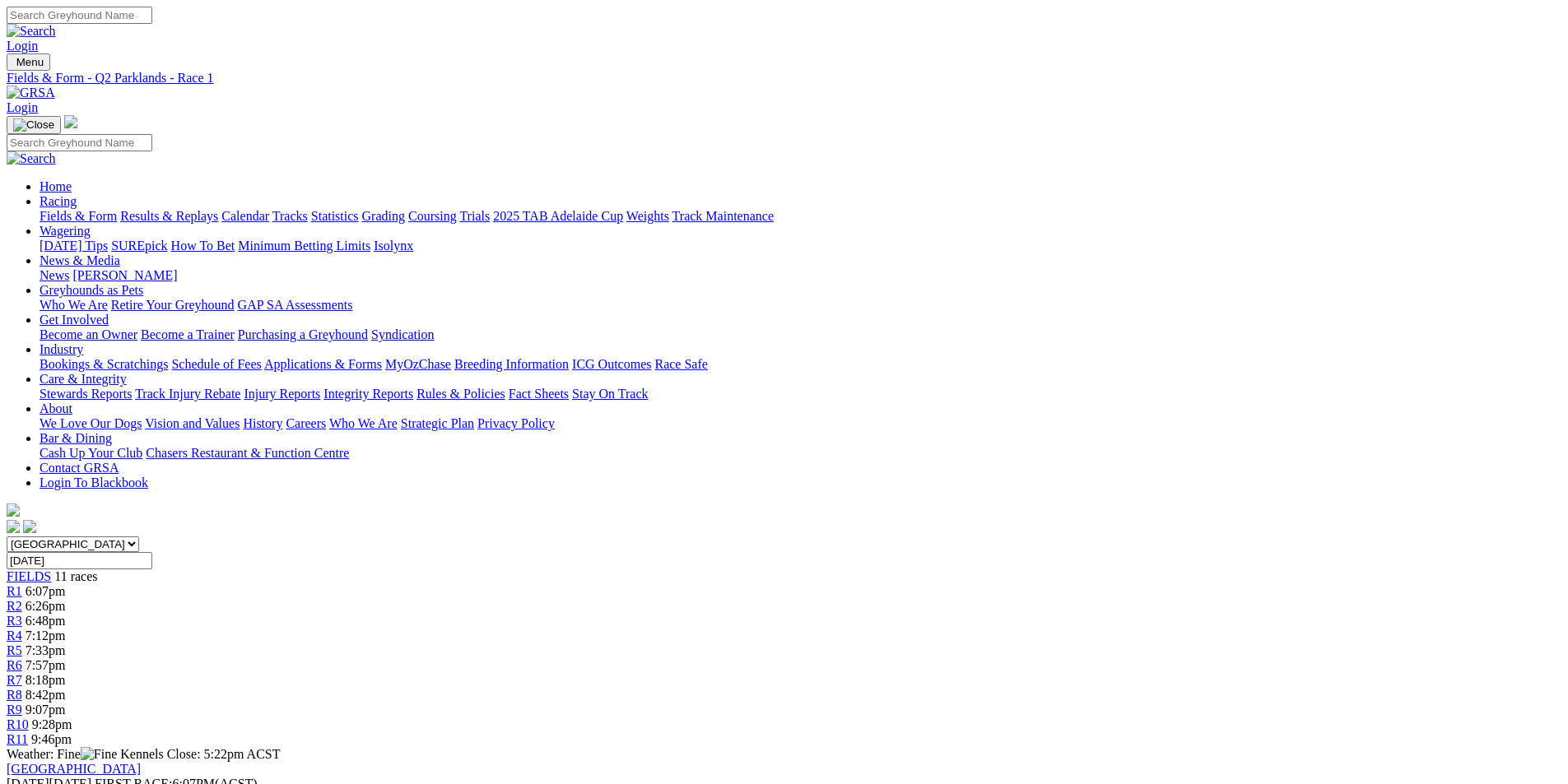
click at [22, 687] on span "R8" at bounding box center [15, 694] width 16 height 14
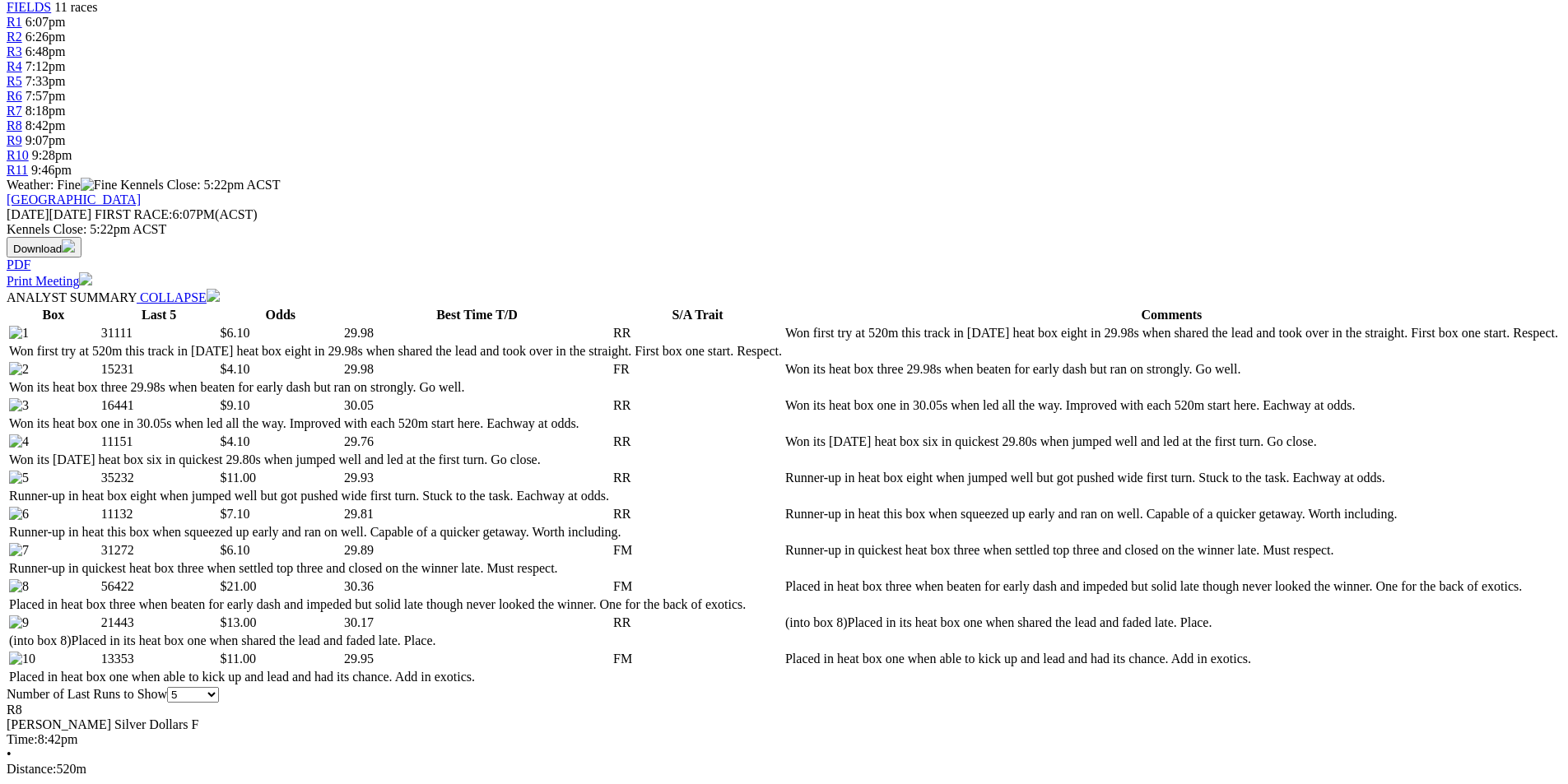
scroll to position [576, 0]
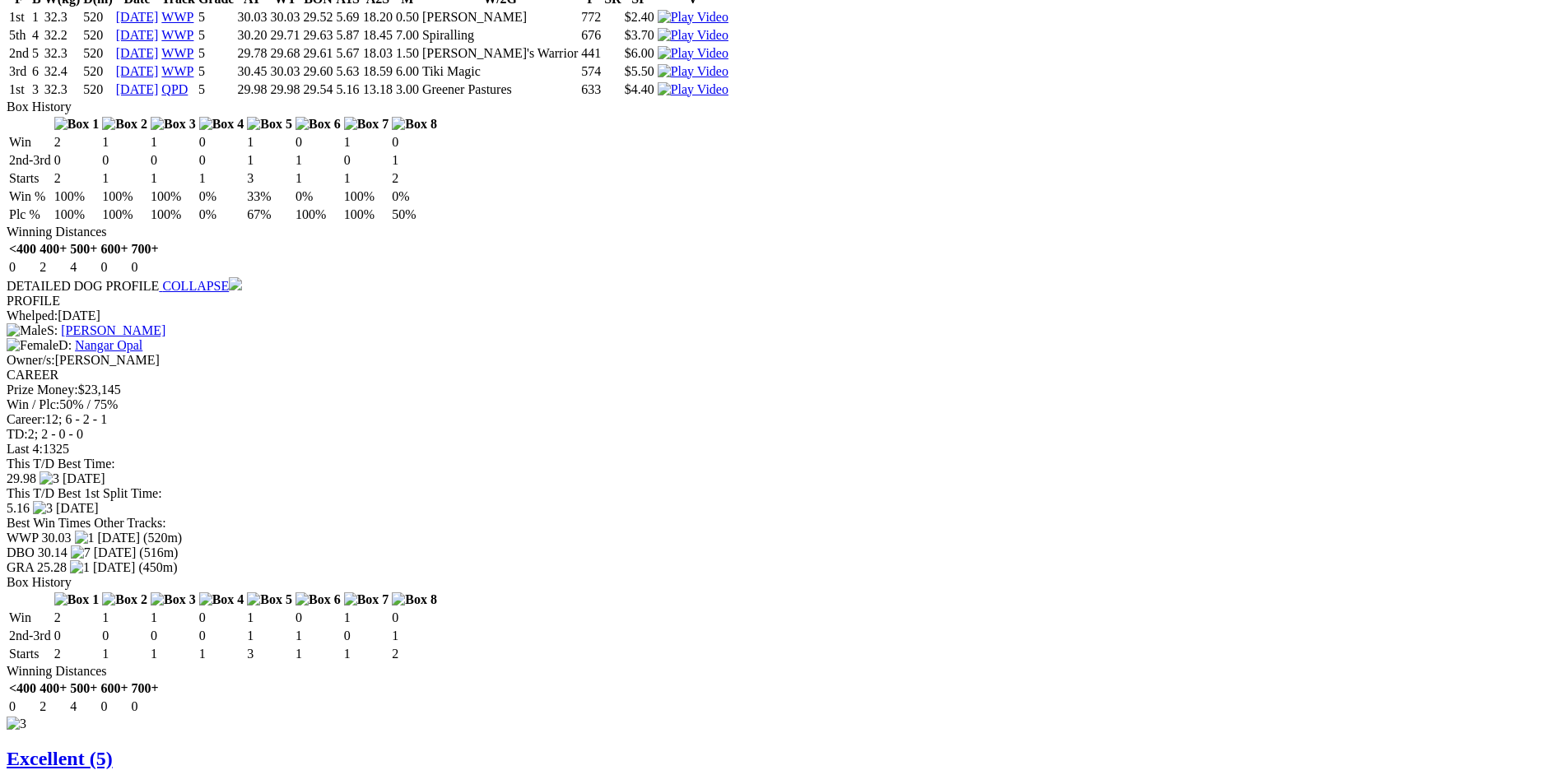
scroll to position [2385, 0]
